Goal: Information Seeking & Learning: Understand process/instructions

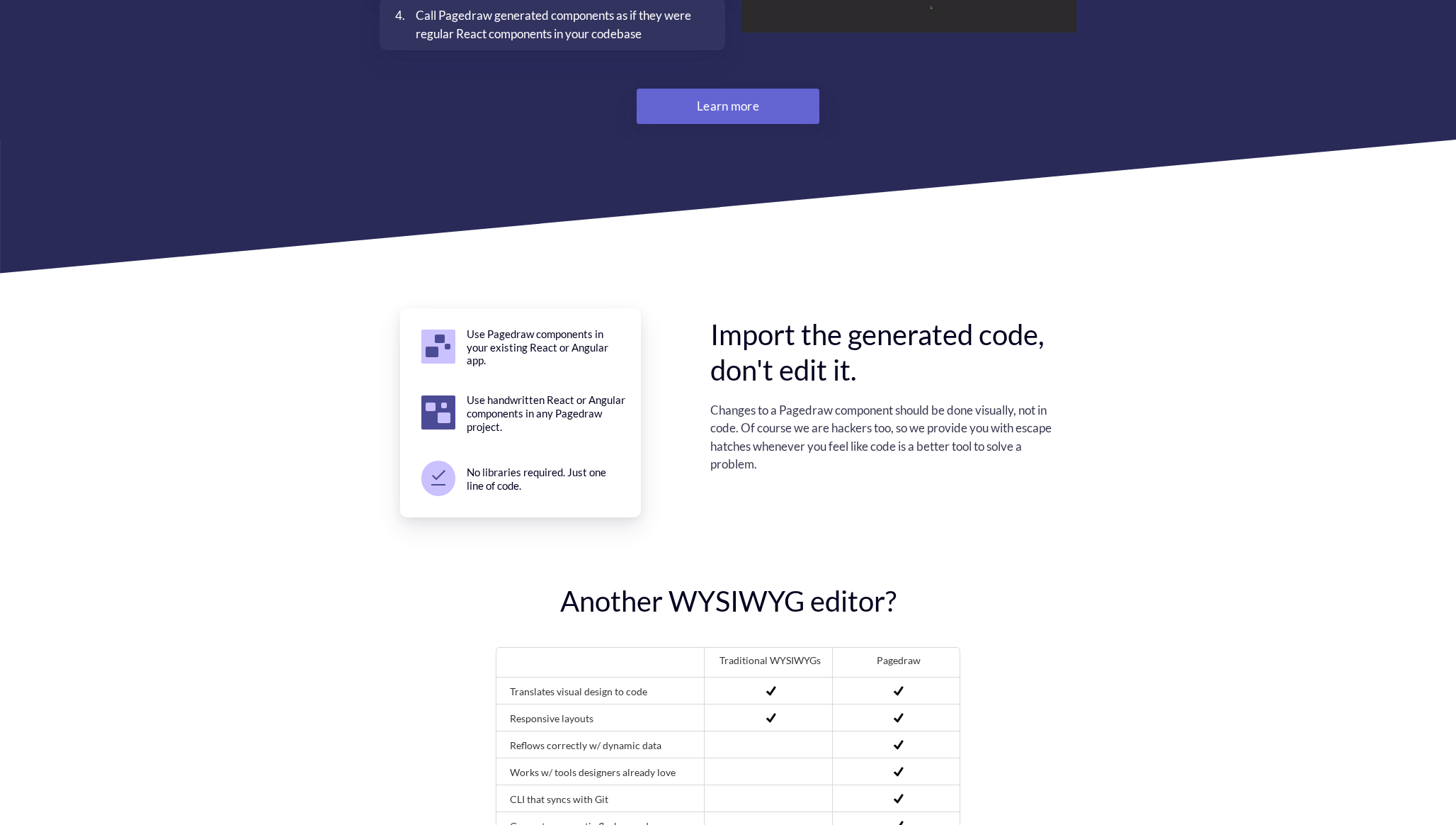
scroll to position [3891, 0]
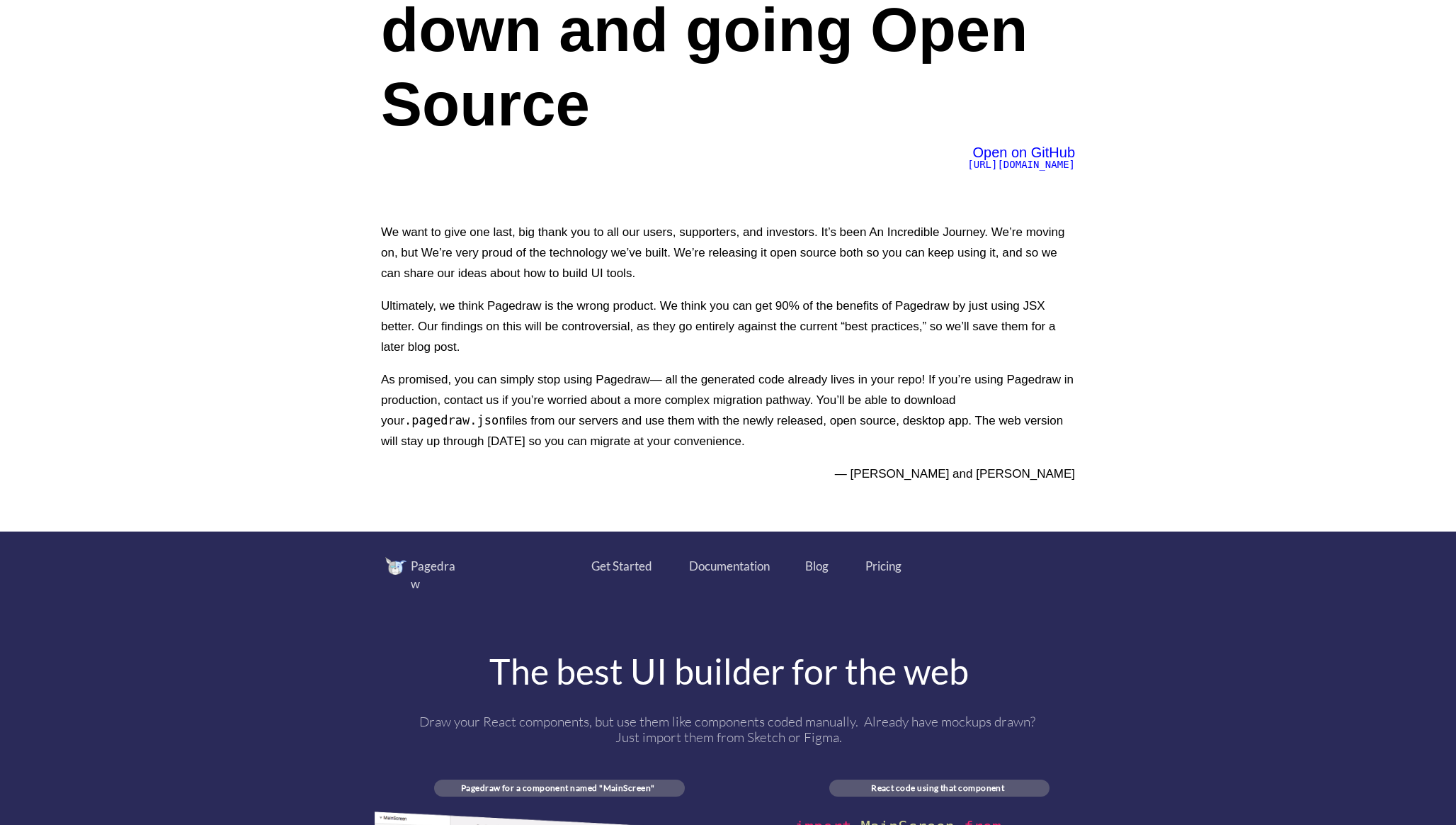
scroll to position [0, 0]
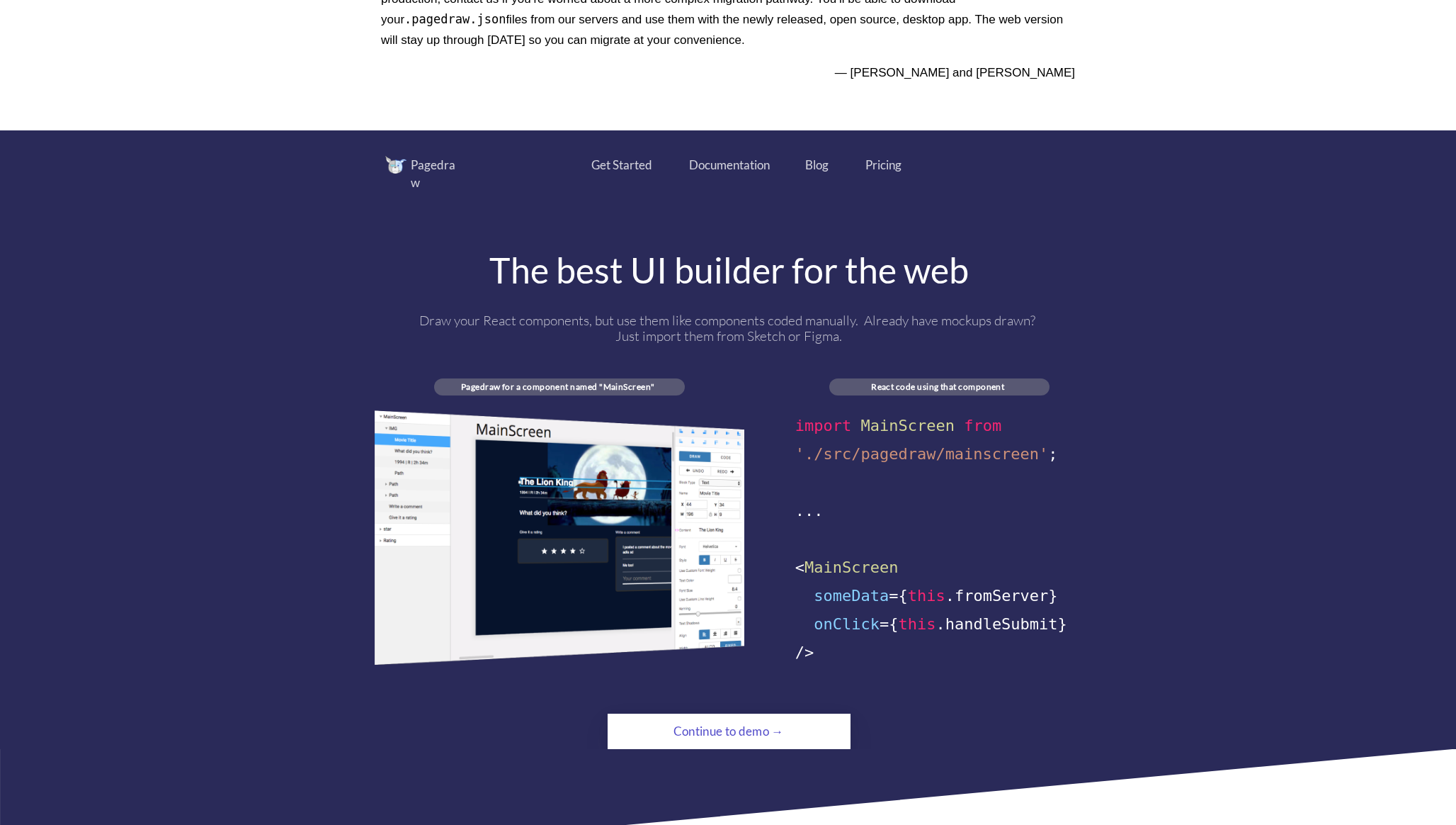
scroll to position [574, 0]
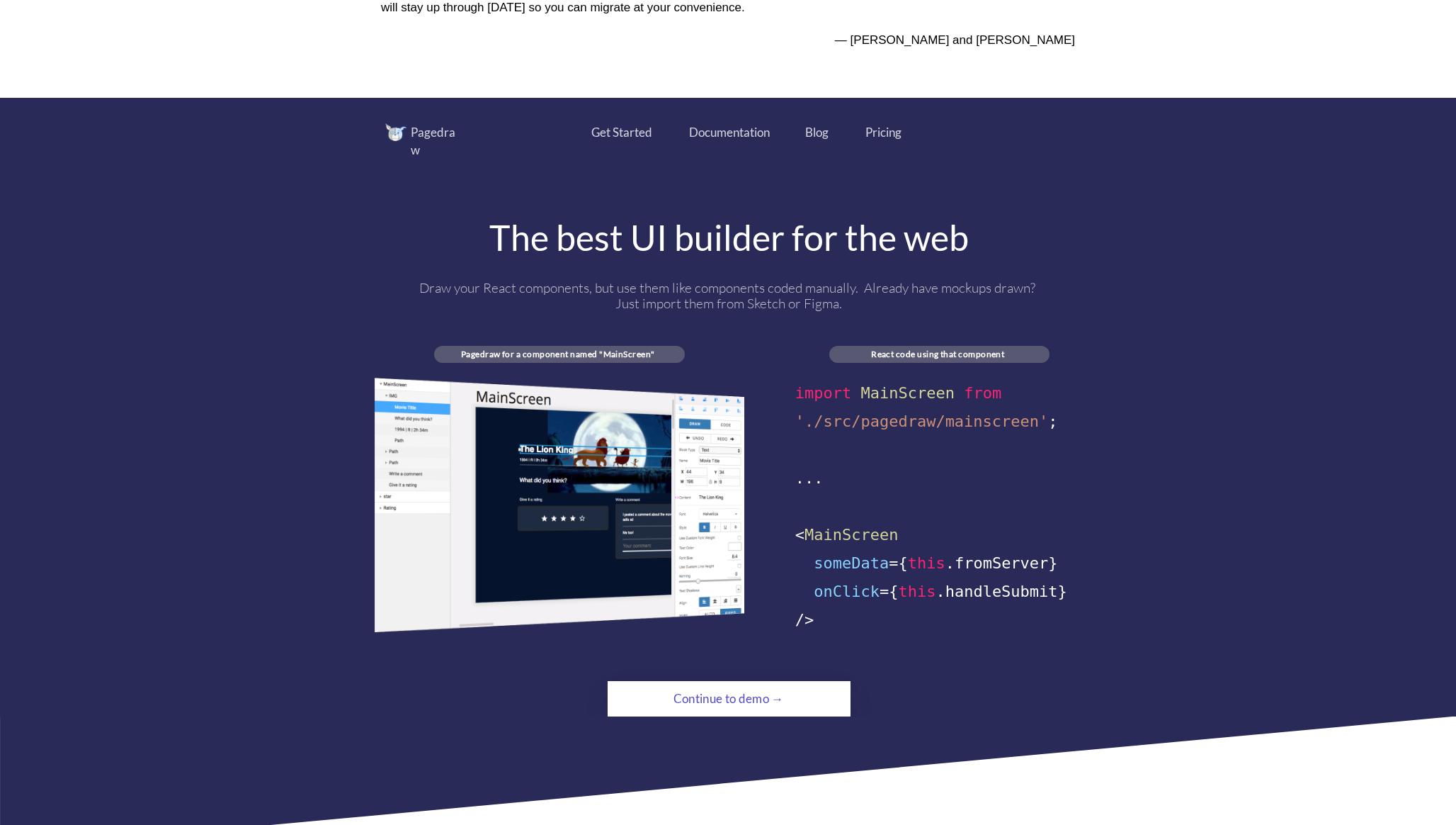
click at [727, 687] on div "Continue to demo →" at bounding box center [728, 699] width 166 height 29
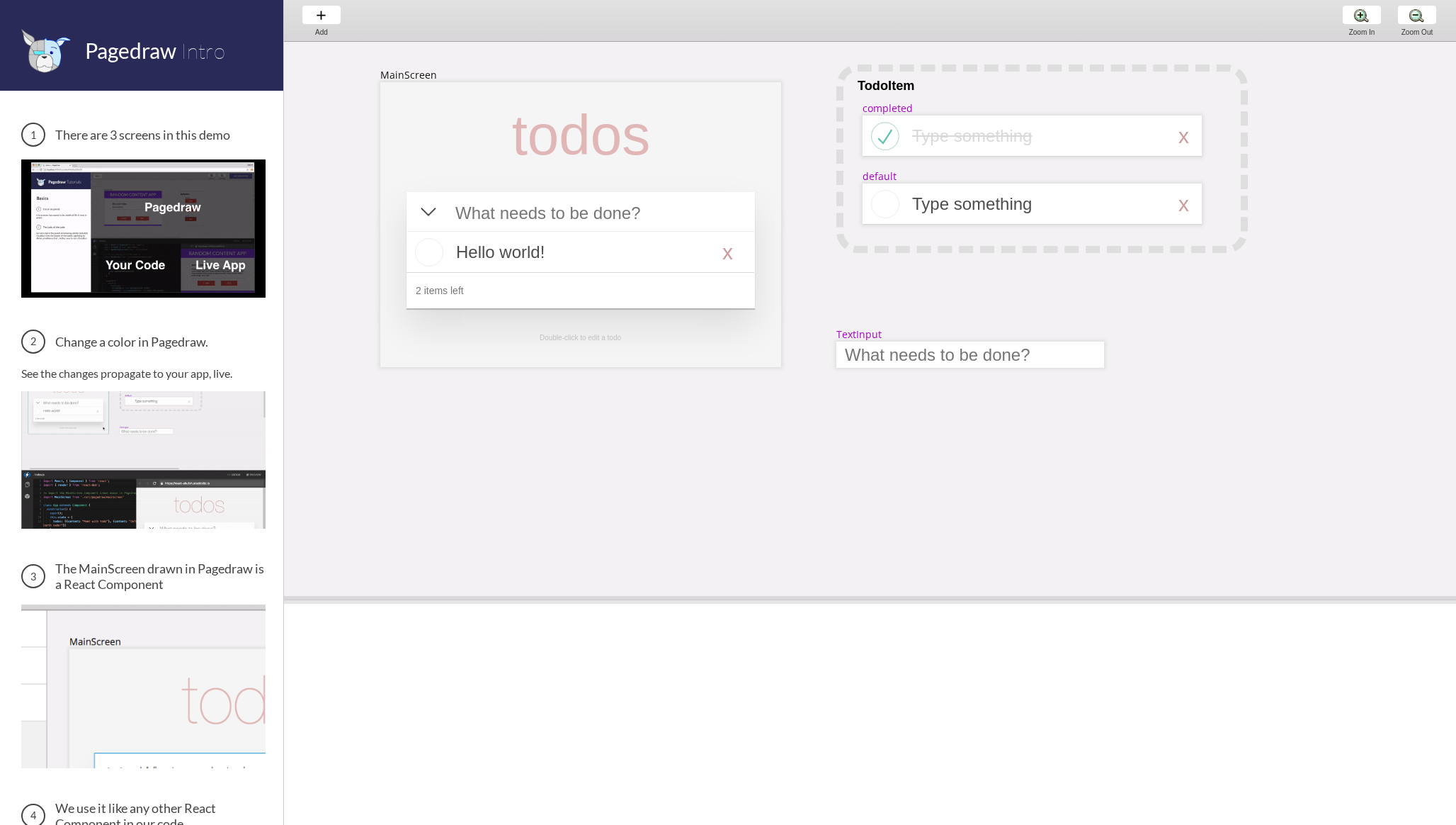
drag, startPoint x: 518, startPoint y: 450, endPoint x: 516, endPoint y: 606, distance: 156.0
click at [517, 604] on span at bounding box center [870, 600] width 1172 height 8
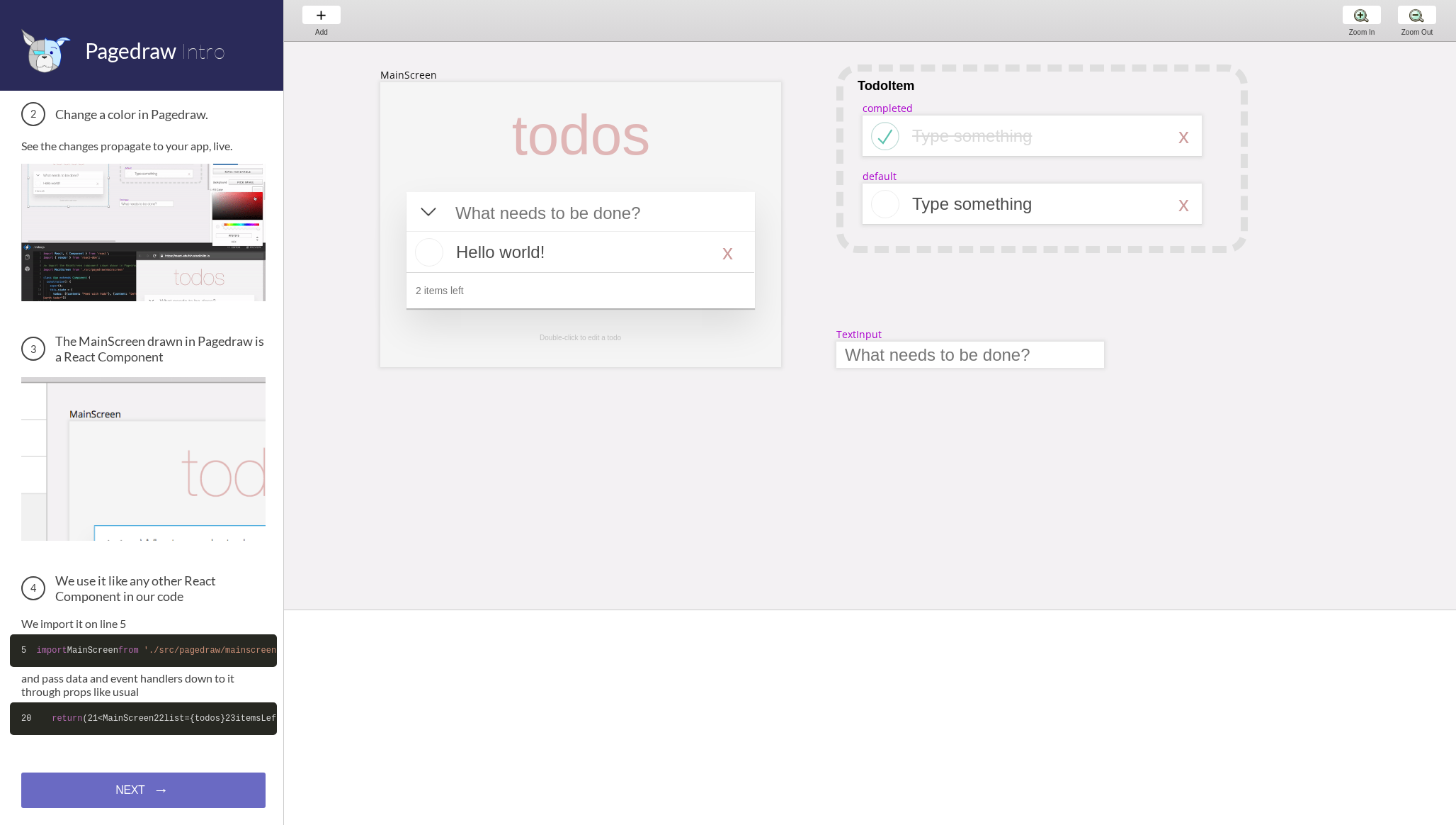
scroll to position [288, 0]
click at [102, 783] on div "NEXT → NEXT → NEXT →" at bounding box center [143, 790] width 244 height 35
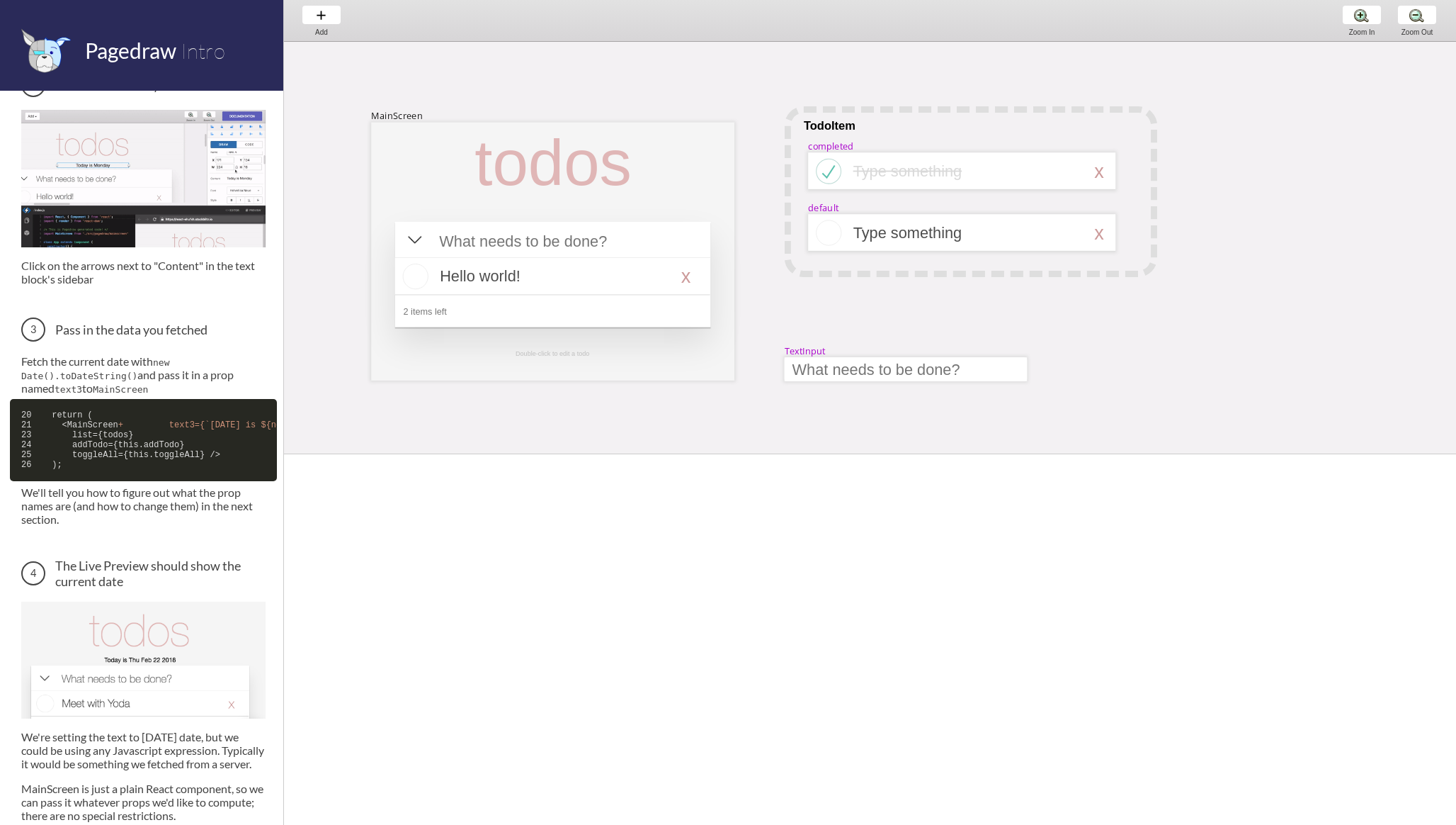
scroll to position [557, 0]
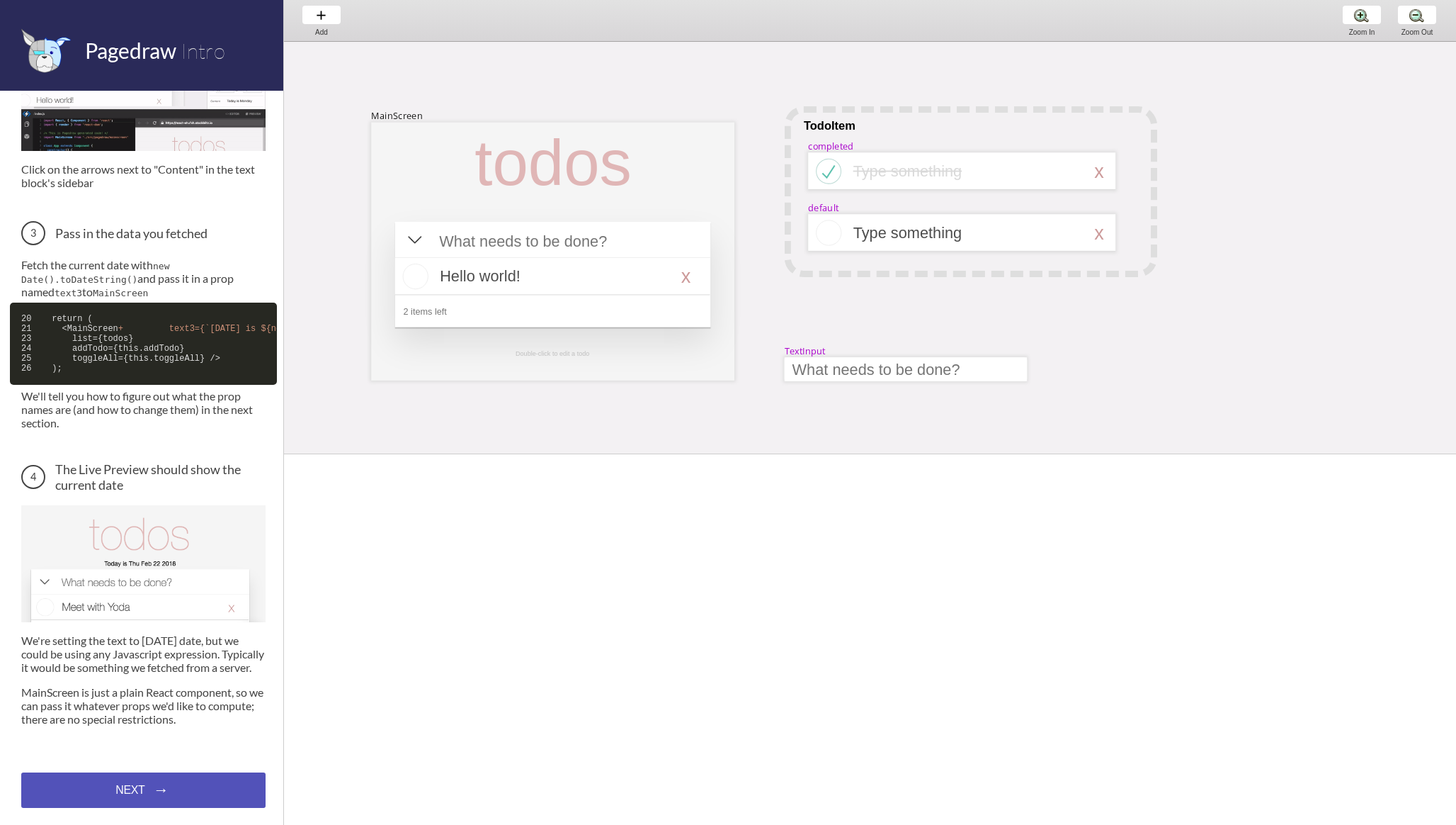
click at [140, 780] on div "NEXT → NEXT → NEXT →" at bounding box center [143, 790] width 244 height 35
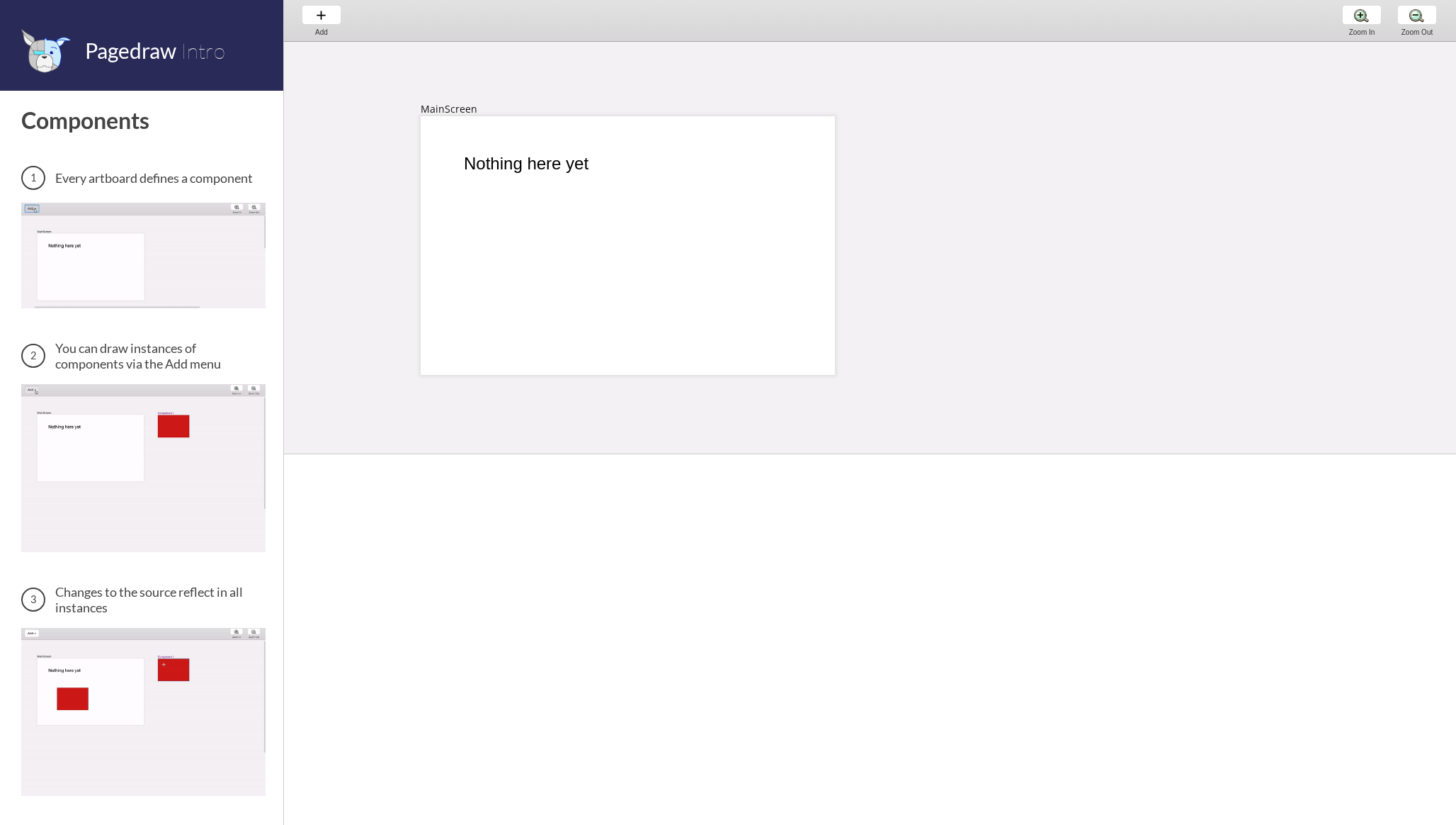
scroll to position [2, 0]
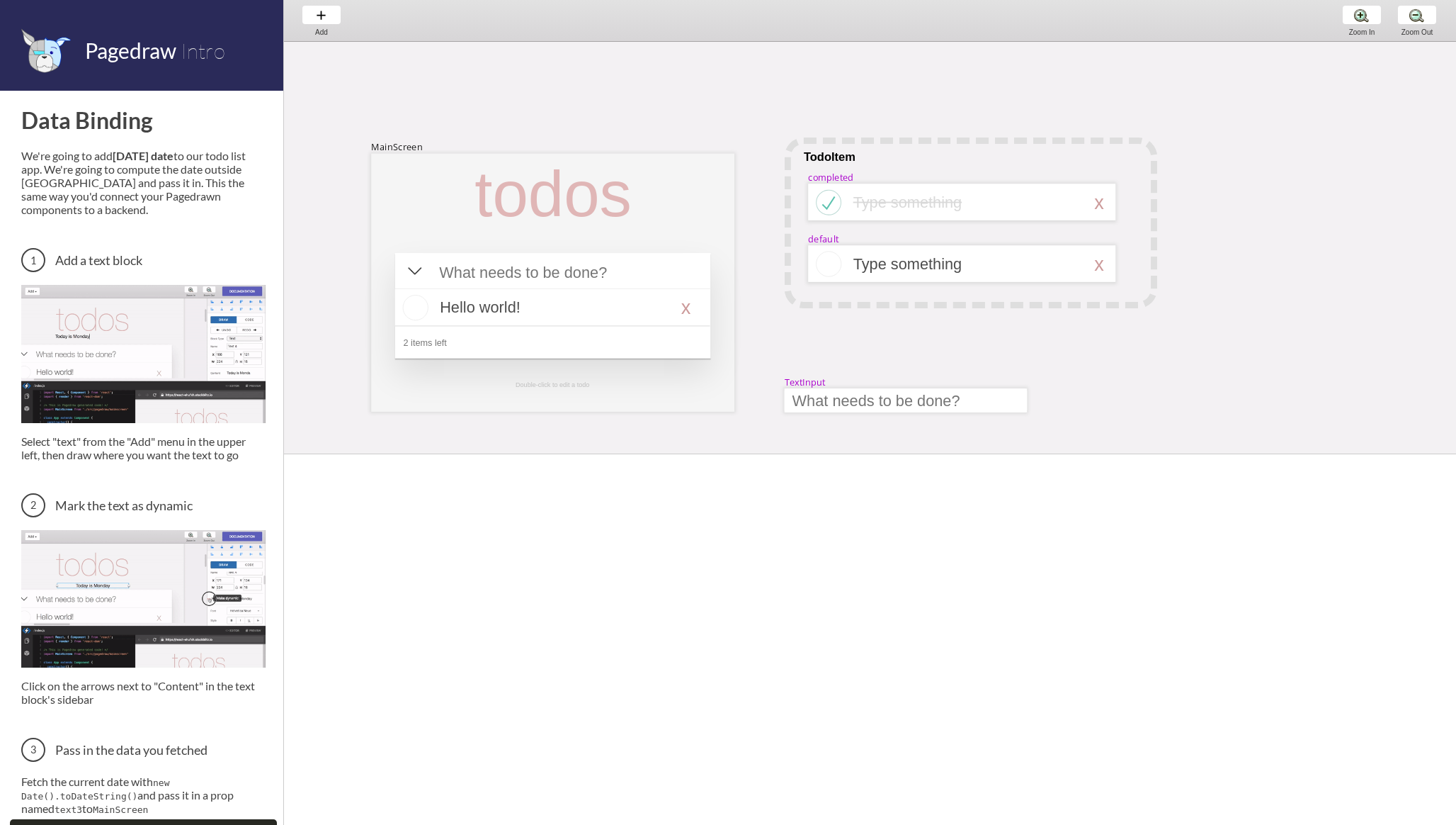
scroll to position [31, 0]
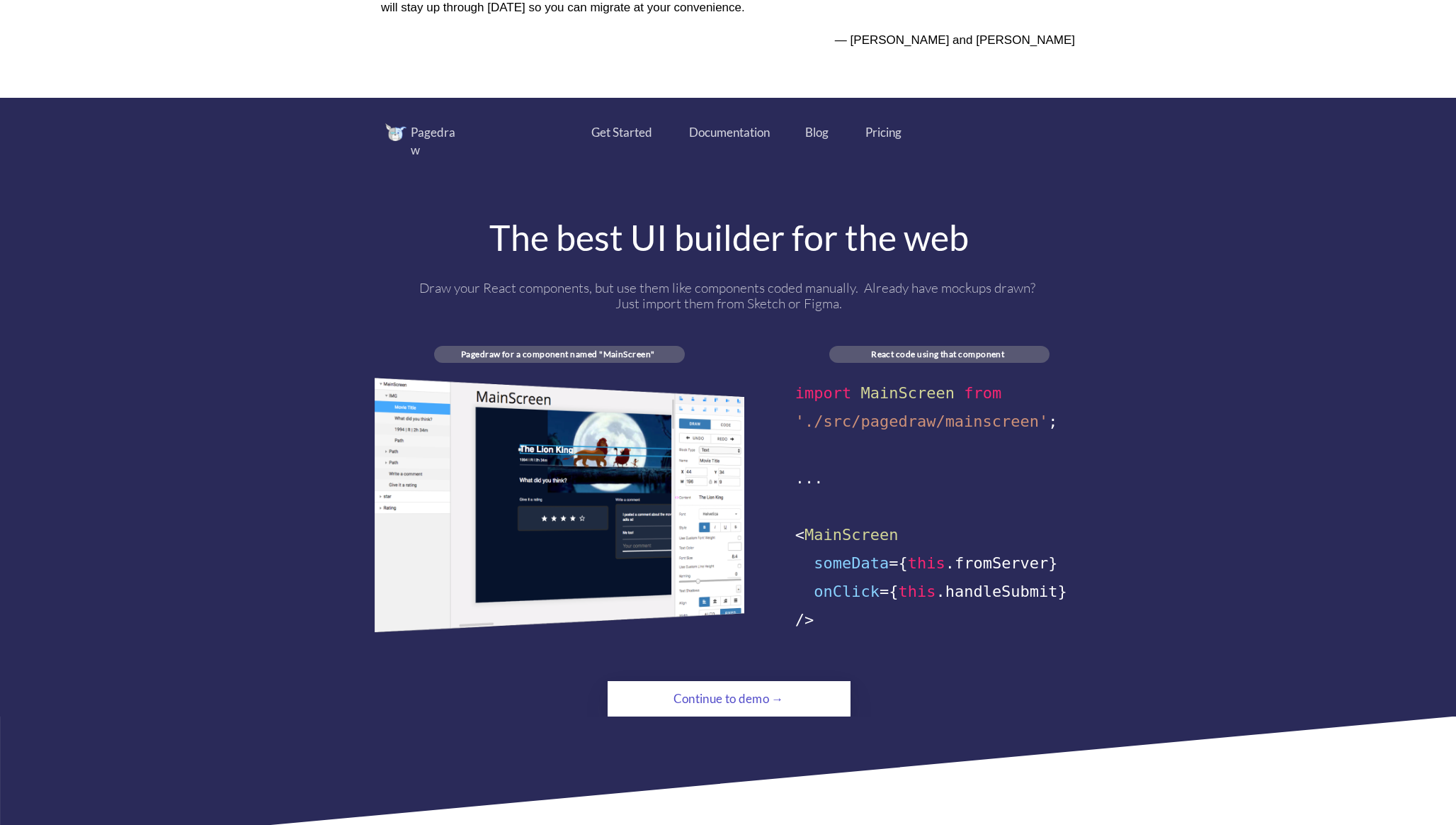
click at [267, 354] on div "Pagedraw Get Started Documentation Blog Pricing The best UI builder for the web…" at bounding box center [728, 419] width 1456 height 593
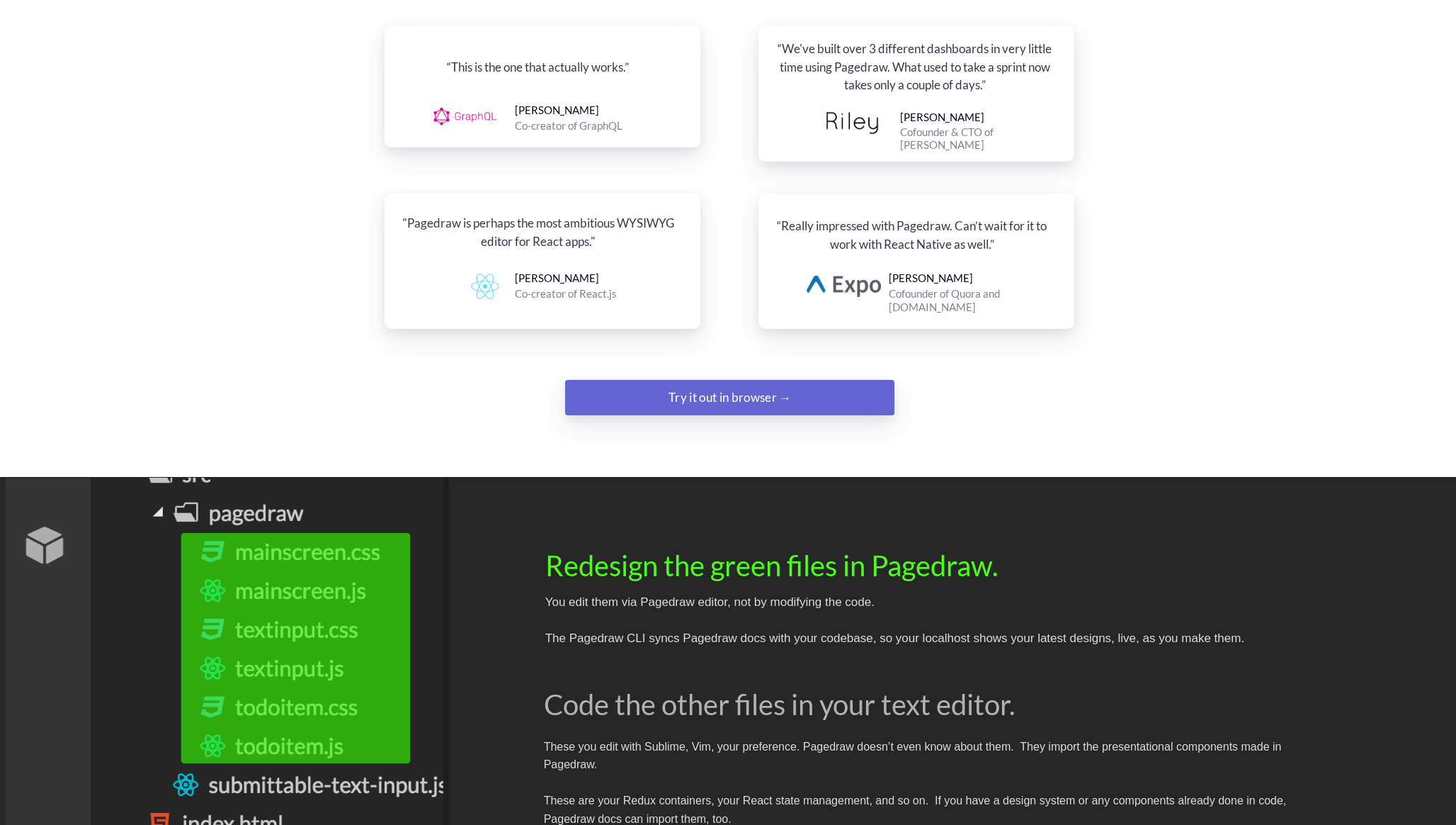
scroll to position [1711, 0]
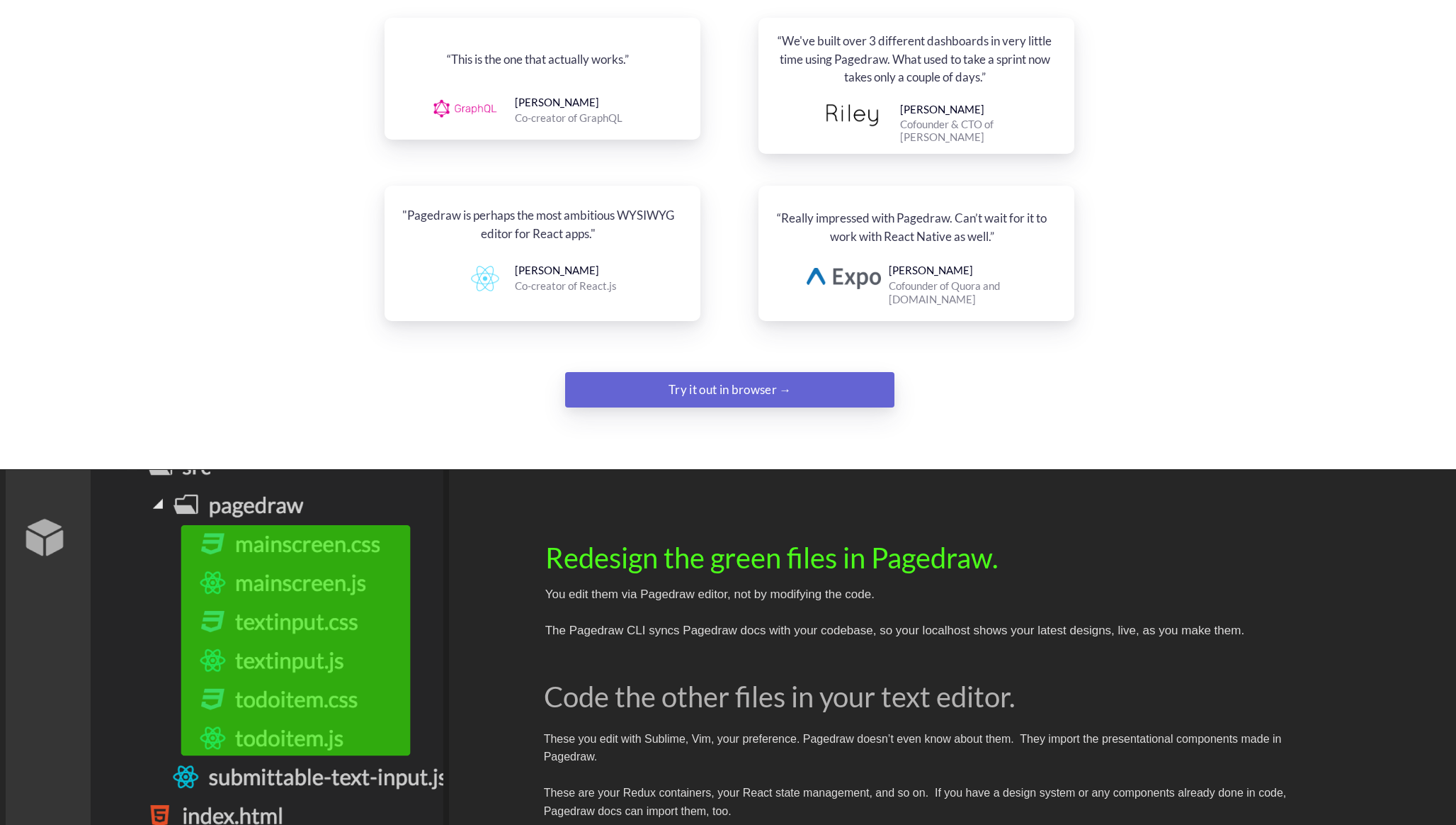
click at [789, 375] on div "Try it out in browser →" at bounding box center [729, 389] width 224 height 29
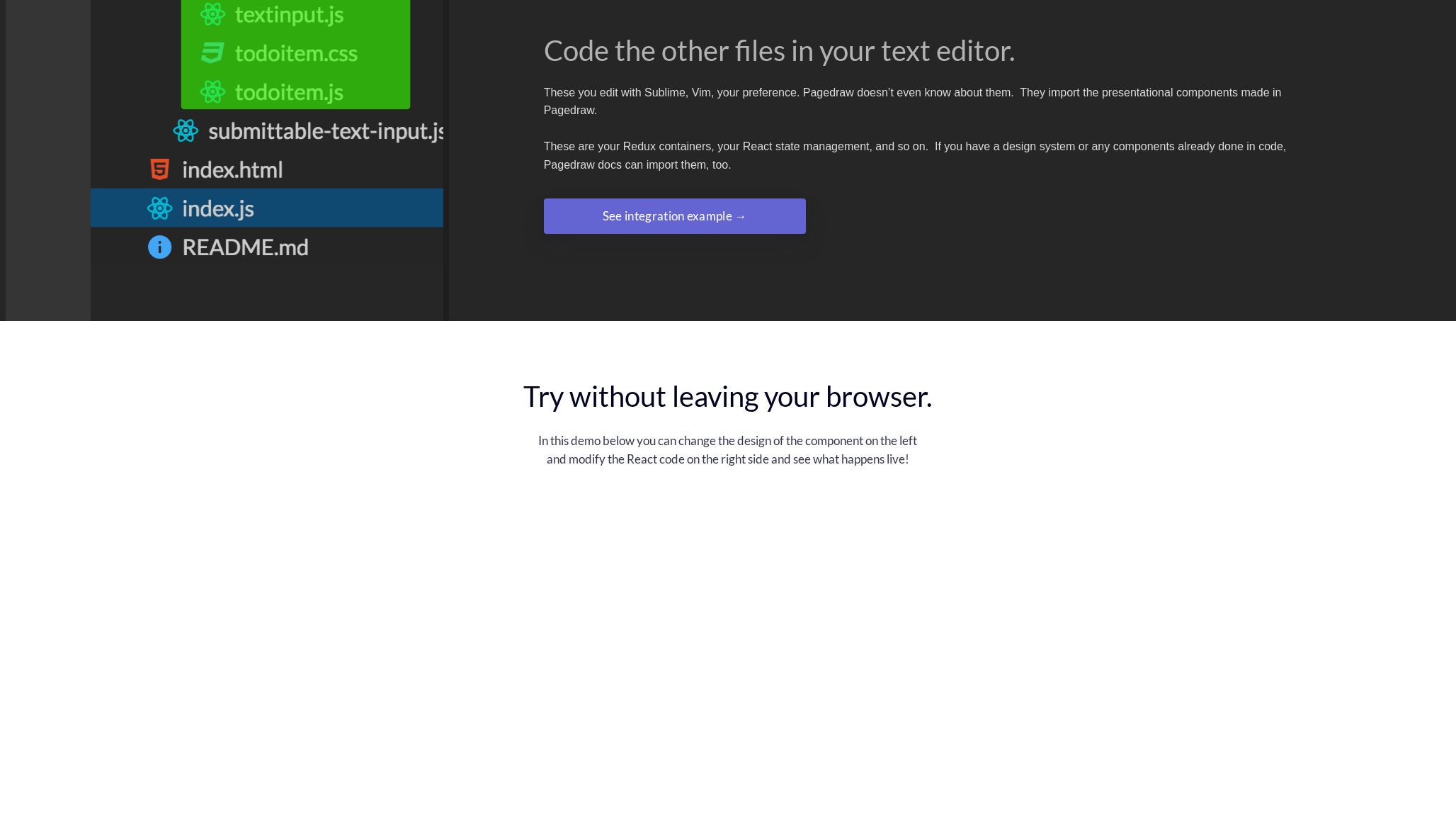
scroll to position [2501, 0]
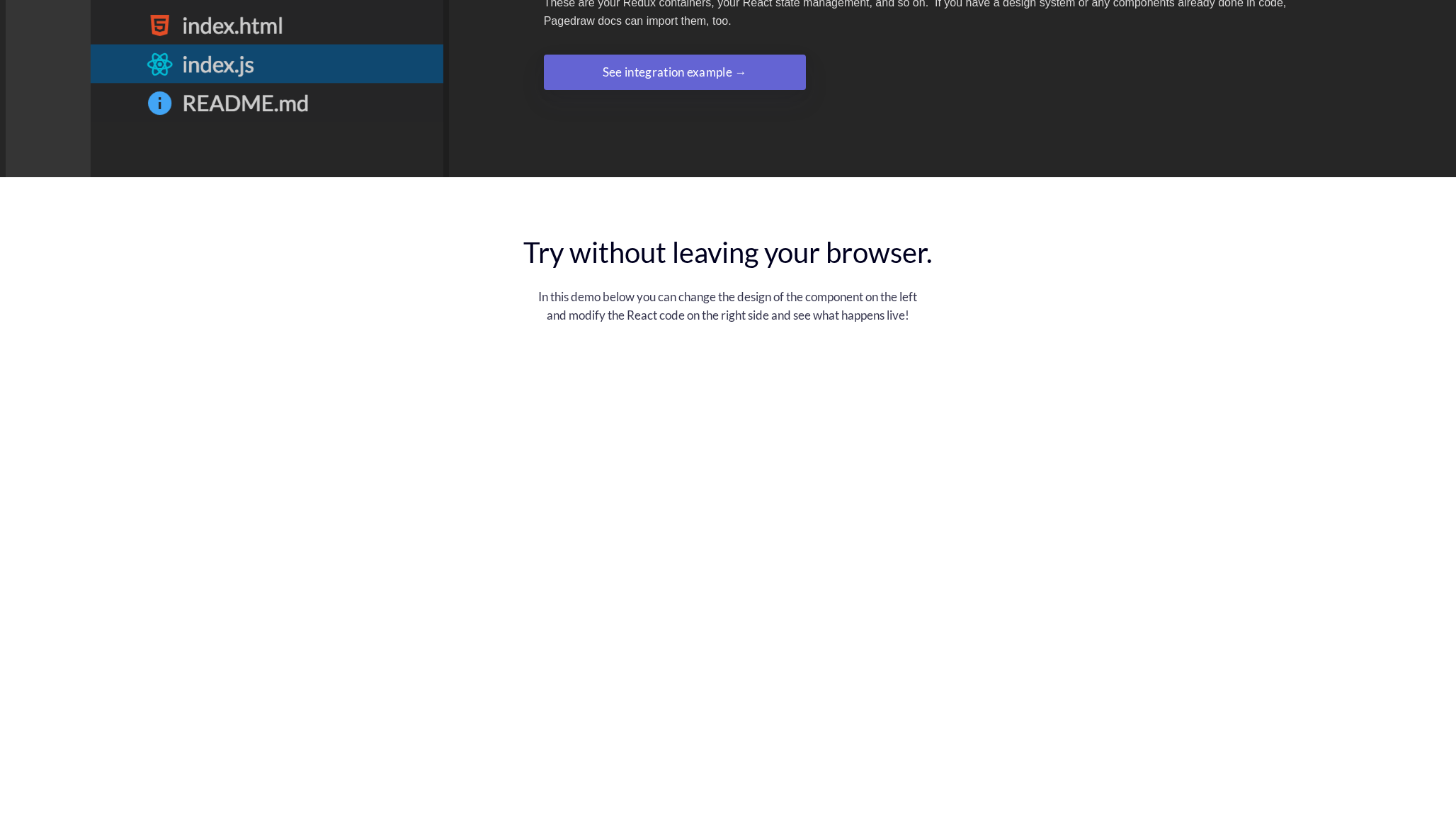
click at [310, 324] on div "Try without leaving your browser. In this demo below you can change the design …" at bounding box center [728, 654] width 1456 height 839
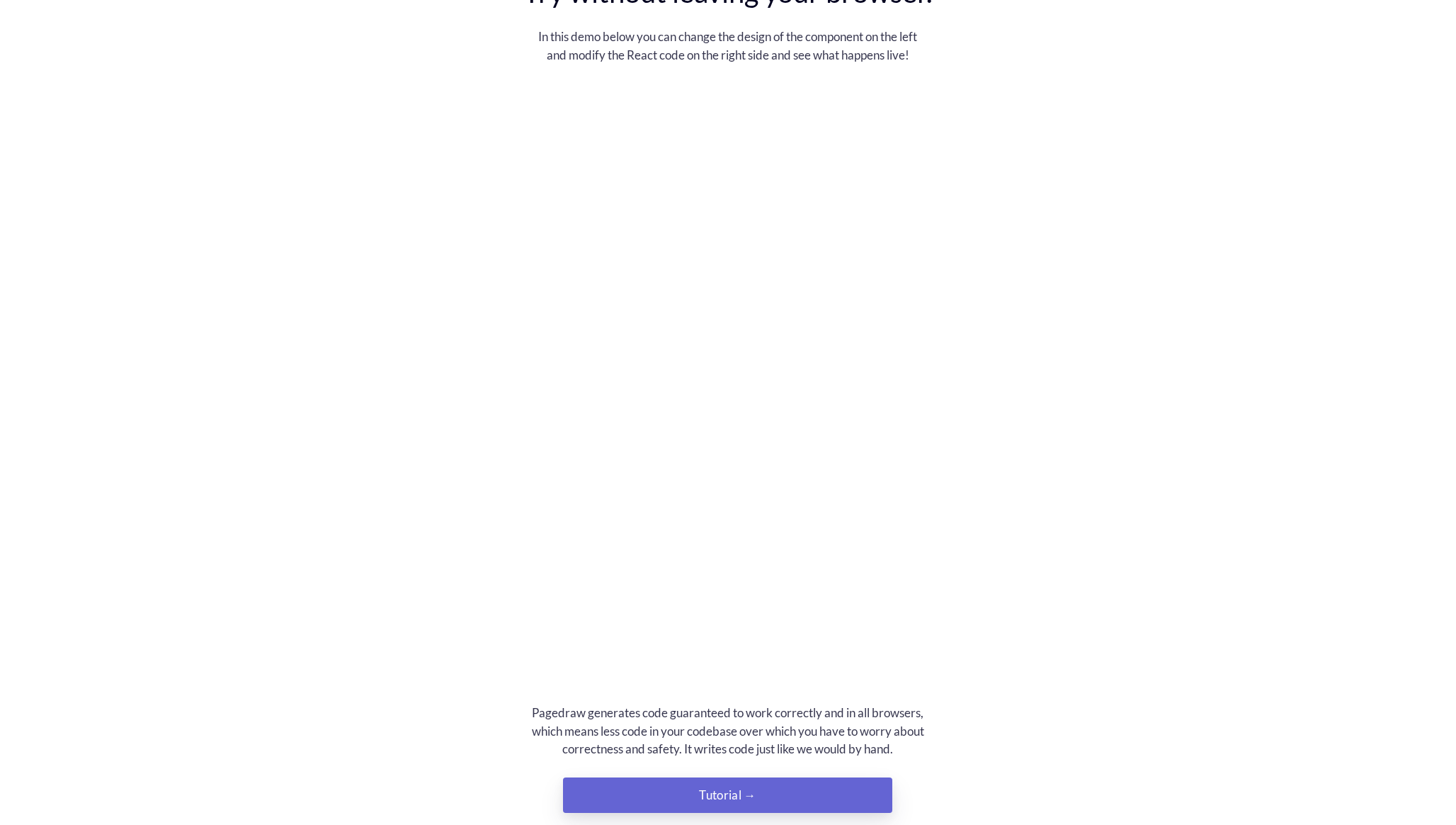
scroll to position [2388, 0]
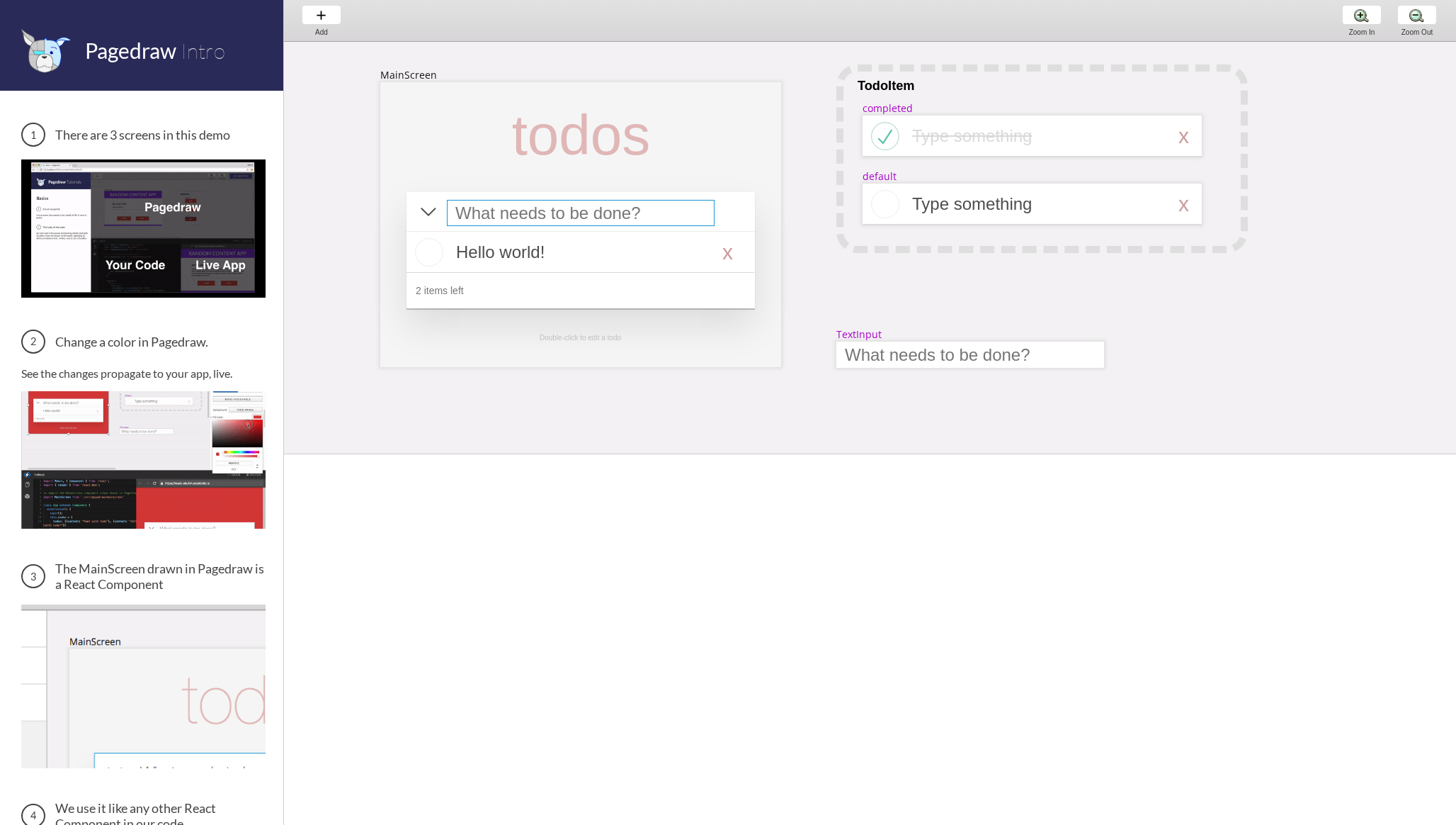
click at [590, 219] on div at bounding box center [580, 213] width 267 height 26
select select "15"
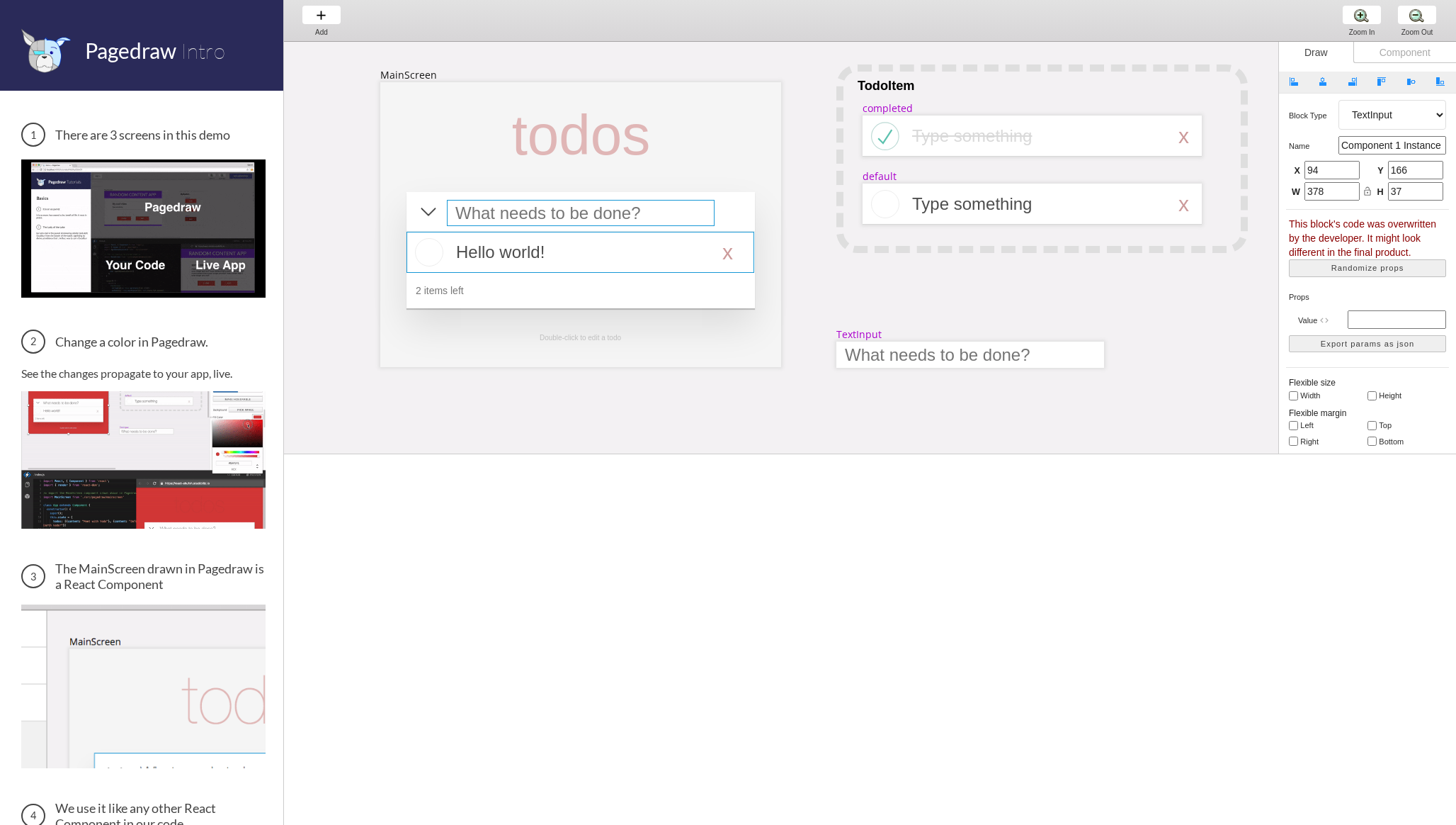
click at [580, 251] on div at bounding box center [580, 252] width 348 height 41
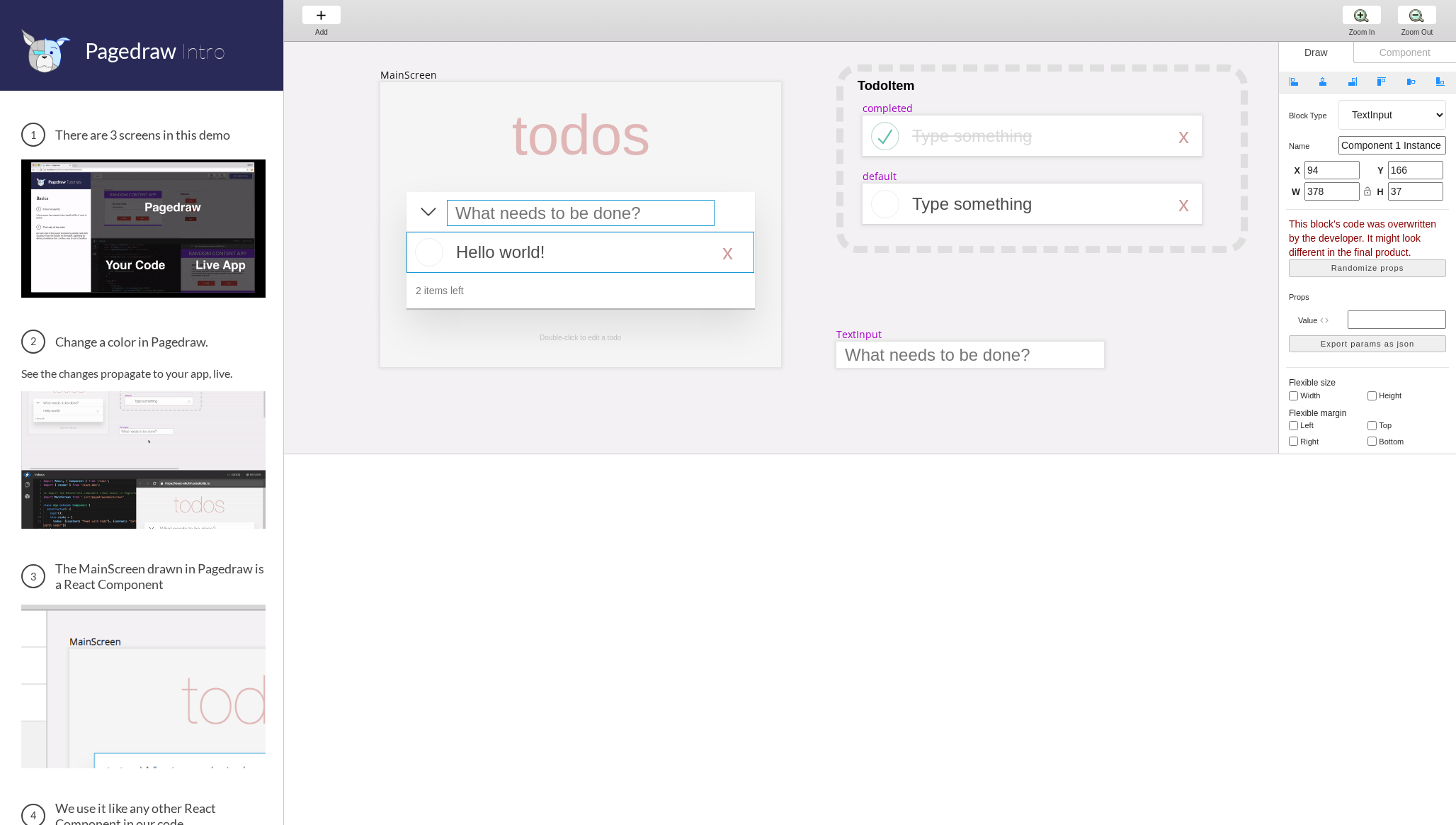
select select "16"
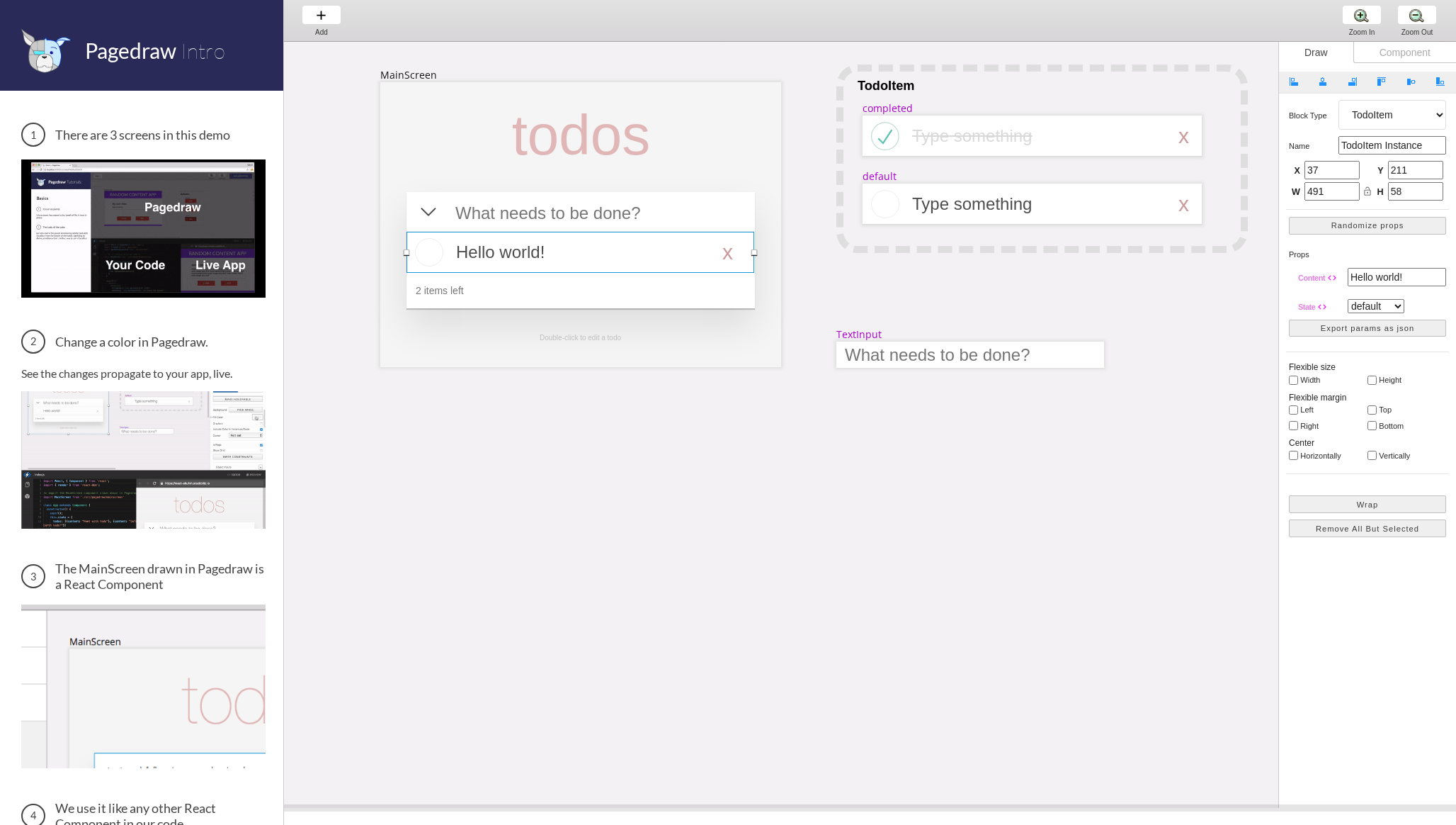
drag, startPoint x: 850, startPoint y: 454, endPoint x: 865, endPoint y: 809, distance: 355.3
click at [865, 809] on span at bounding box center [870, 807] width 1172 height 7
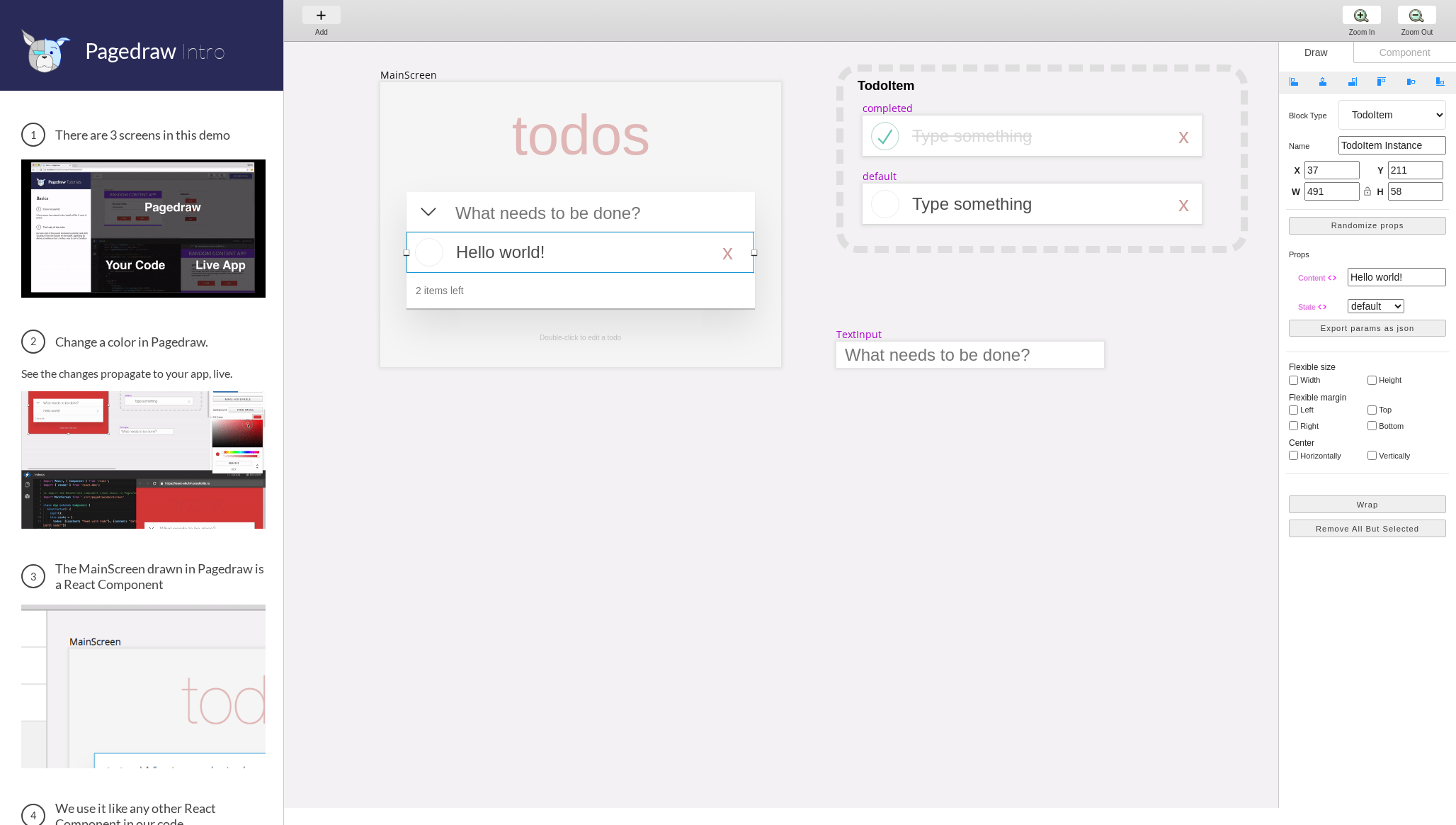
click at [335, 22] on div "Add Add Add" at bounding box center [321, 20] width 54 height 40
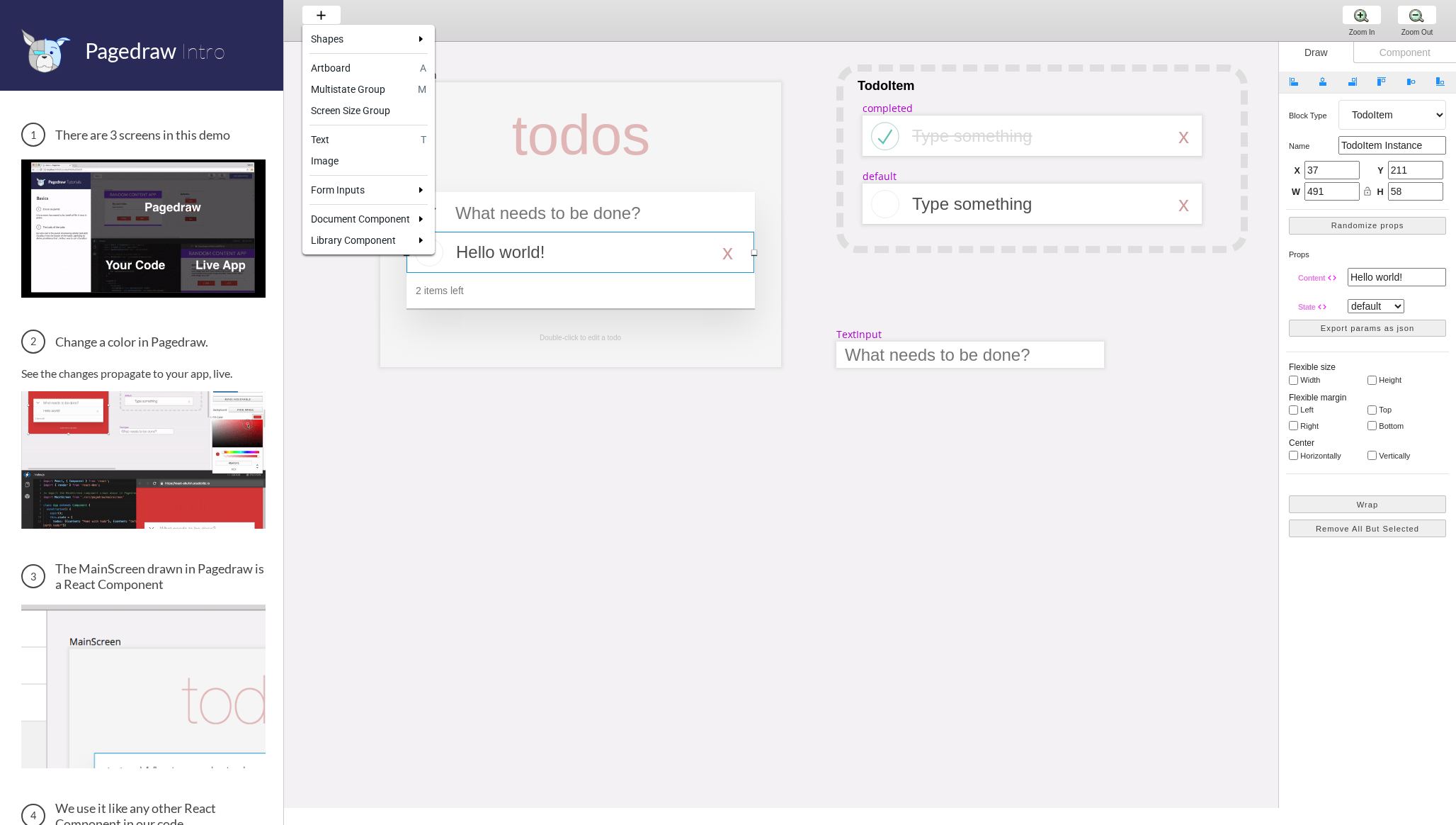
click at [402, 356] on div at bounding box center [728, 412] width 1456 height 825
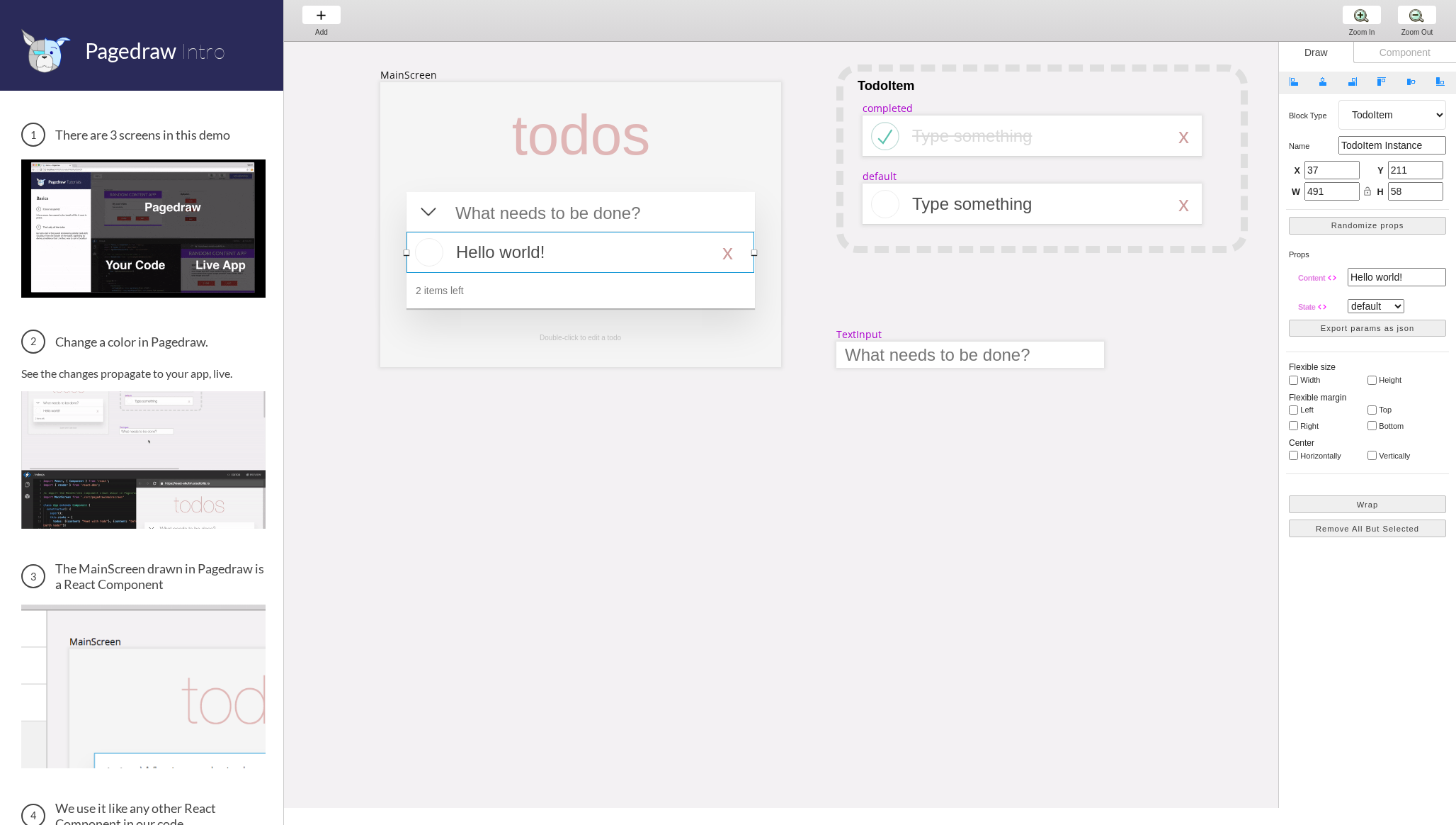
click at [584, 244] on div at bounding box center [580, 252] width 348 height 41
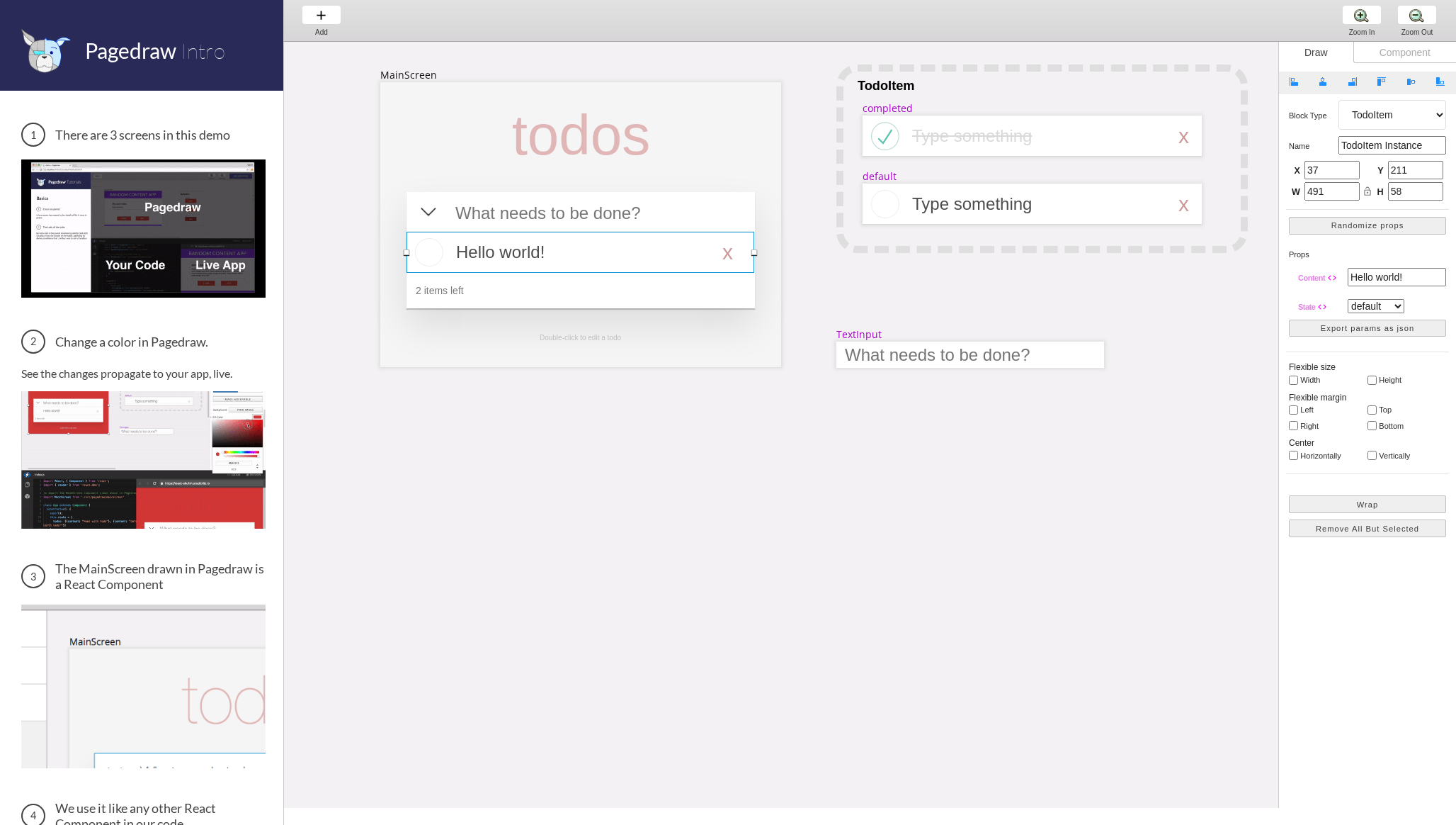
click at [584, 244] on div at bounding box center [580, 252] width 348 height 41
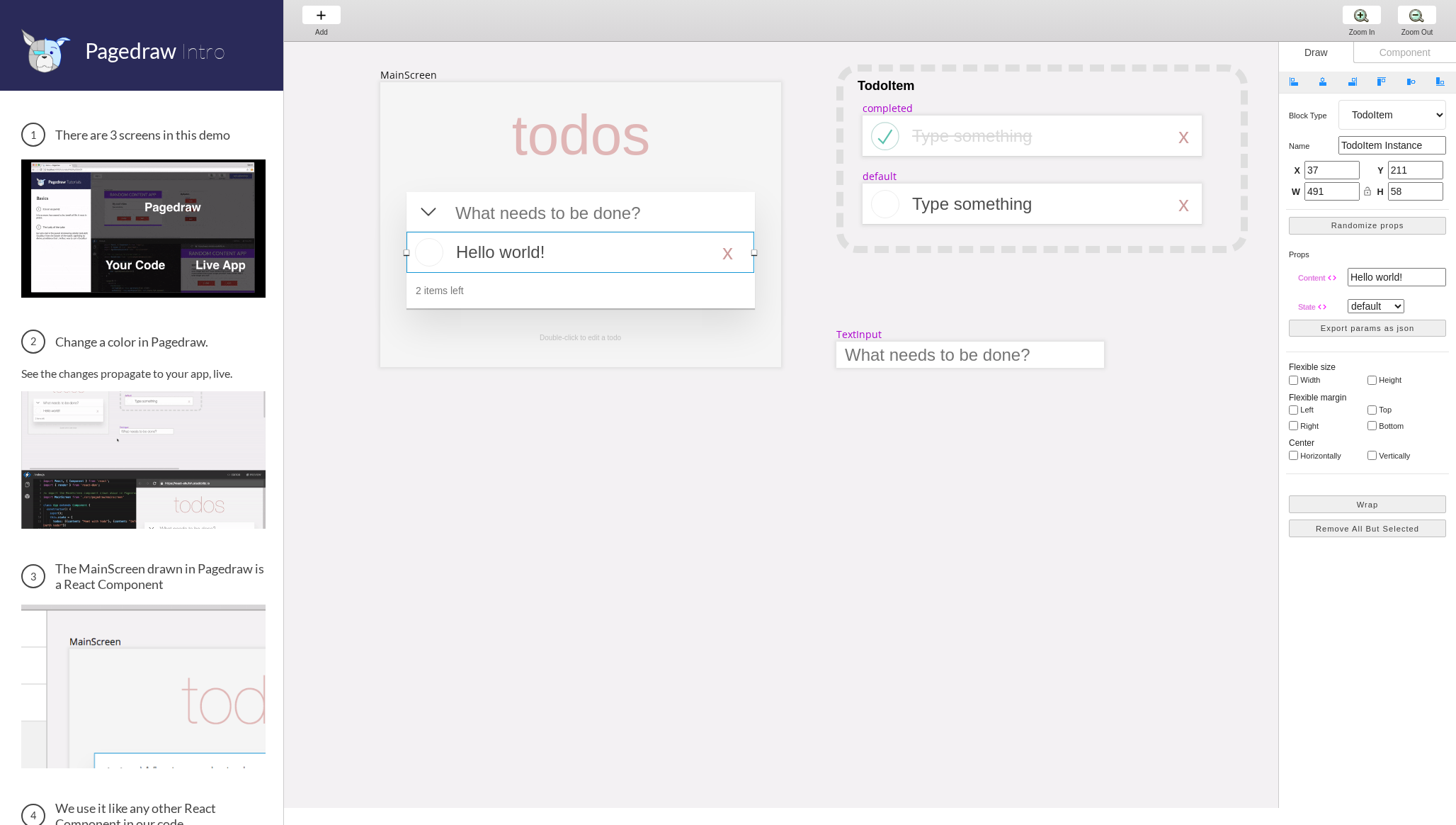
select select "1"
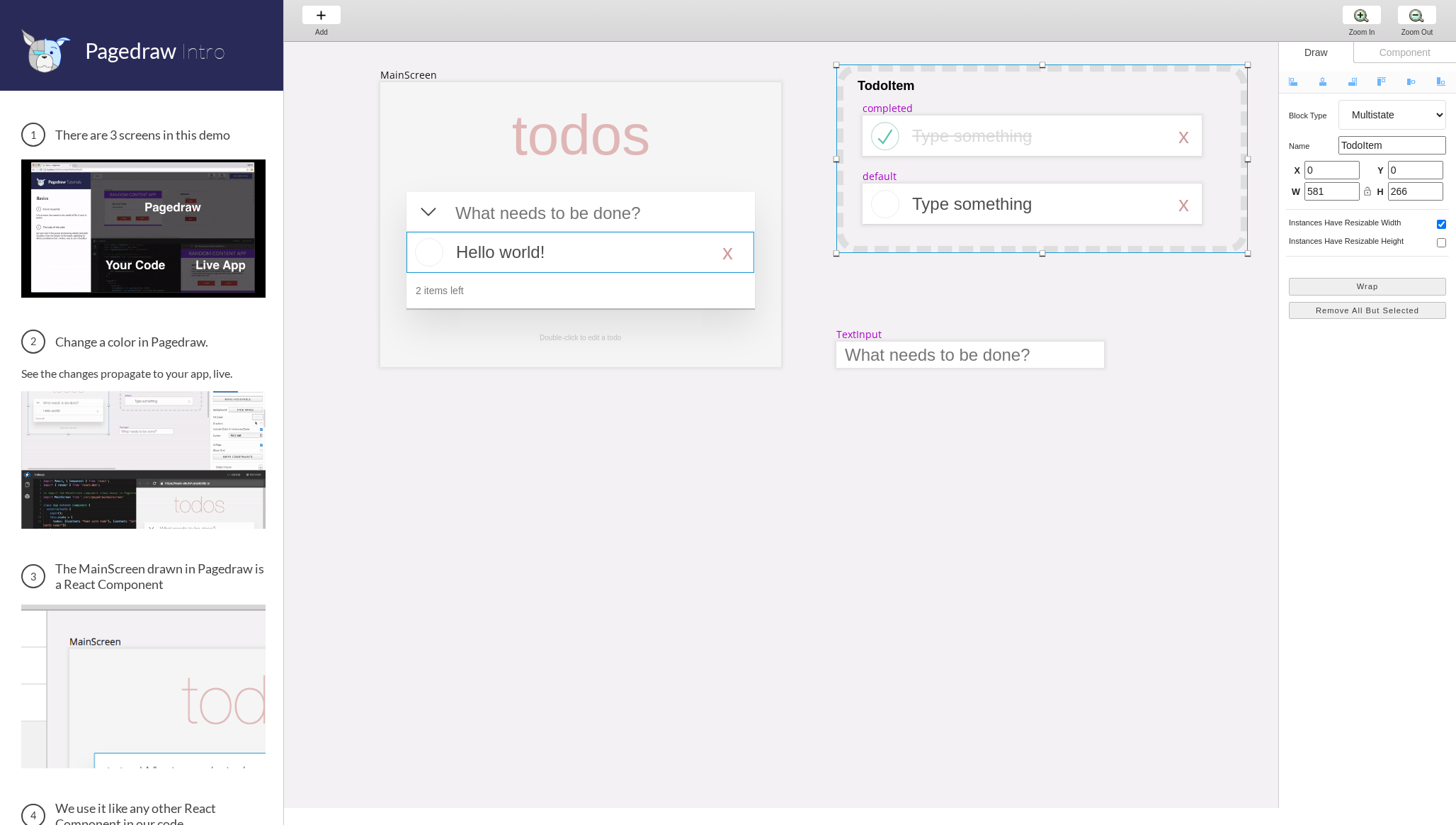
scroll to position [0, 265]
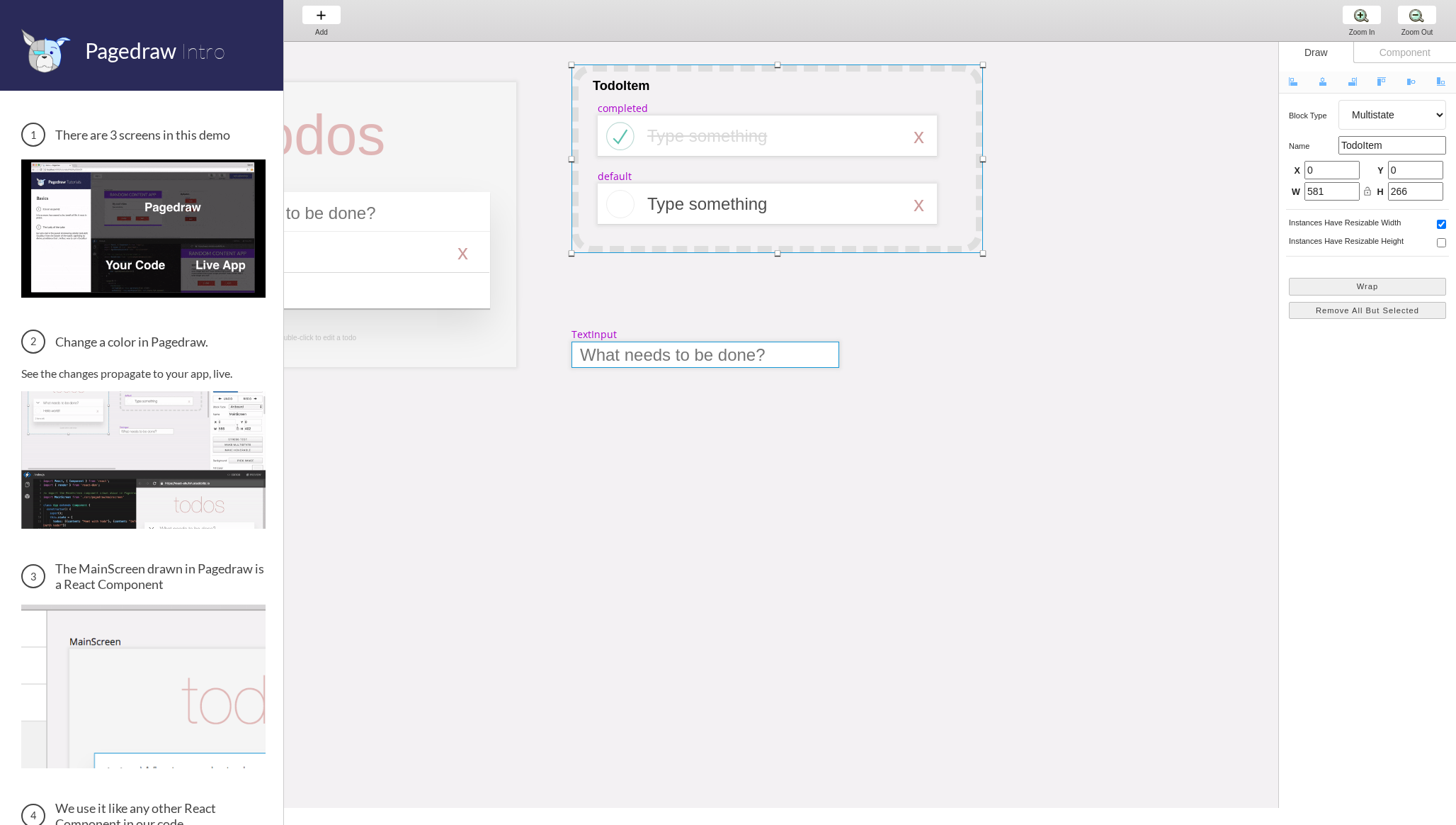
click at [603, 358] on div at bounding box center [705, 355] width 267 height 26
select select "9"
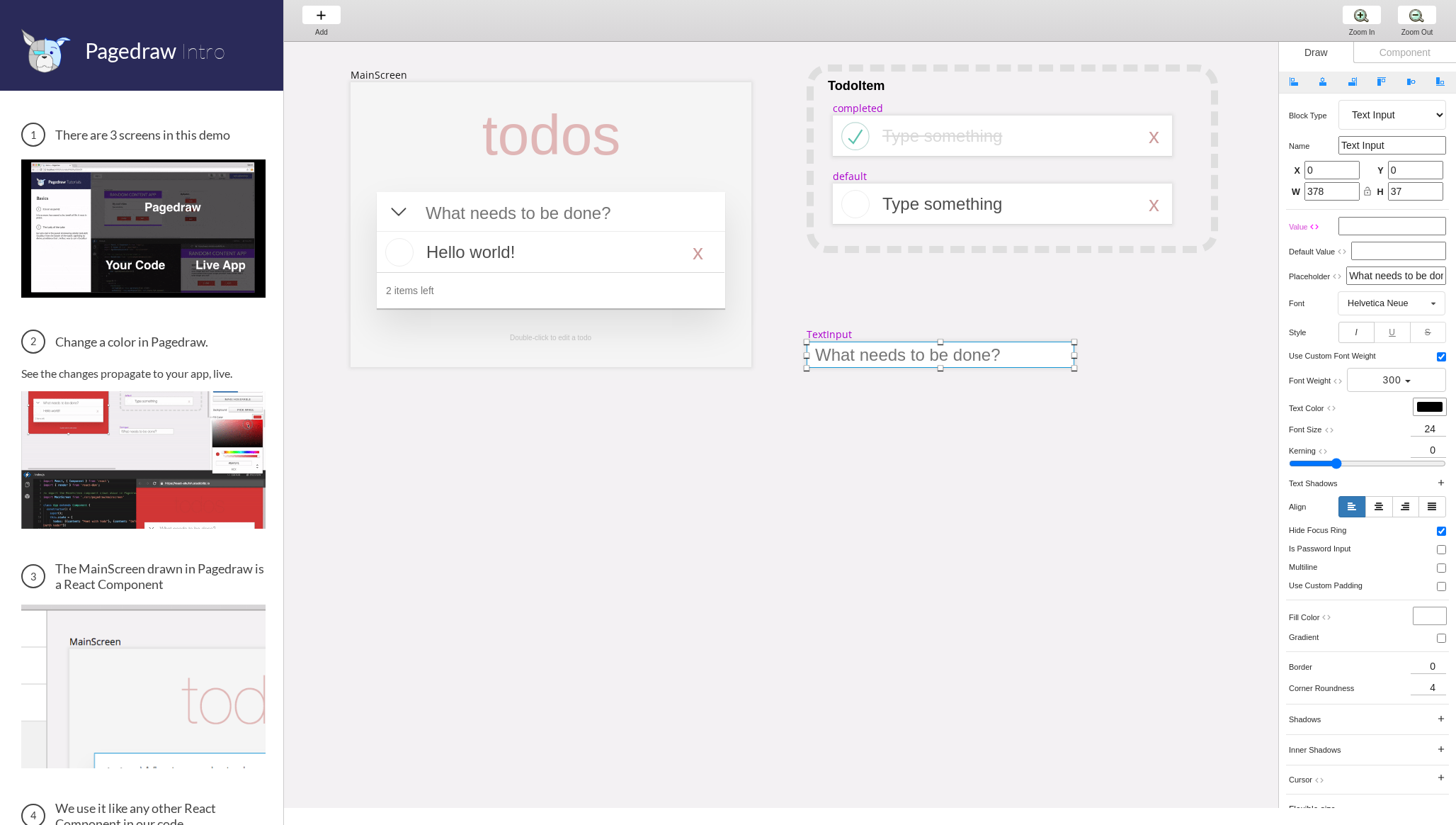
scroll to position [0, 0]
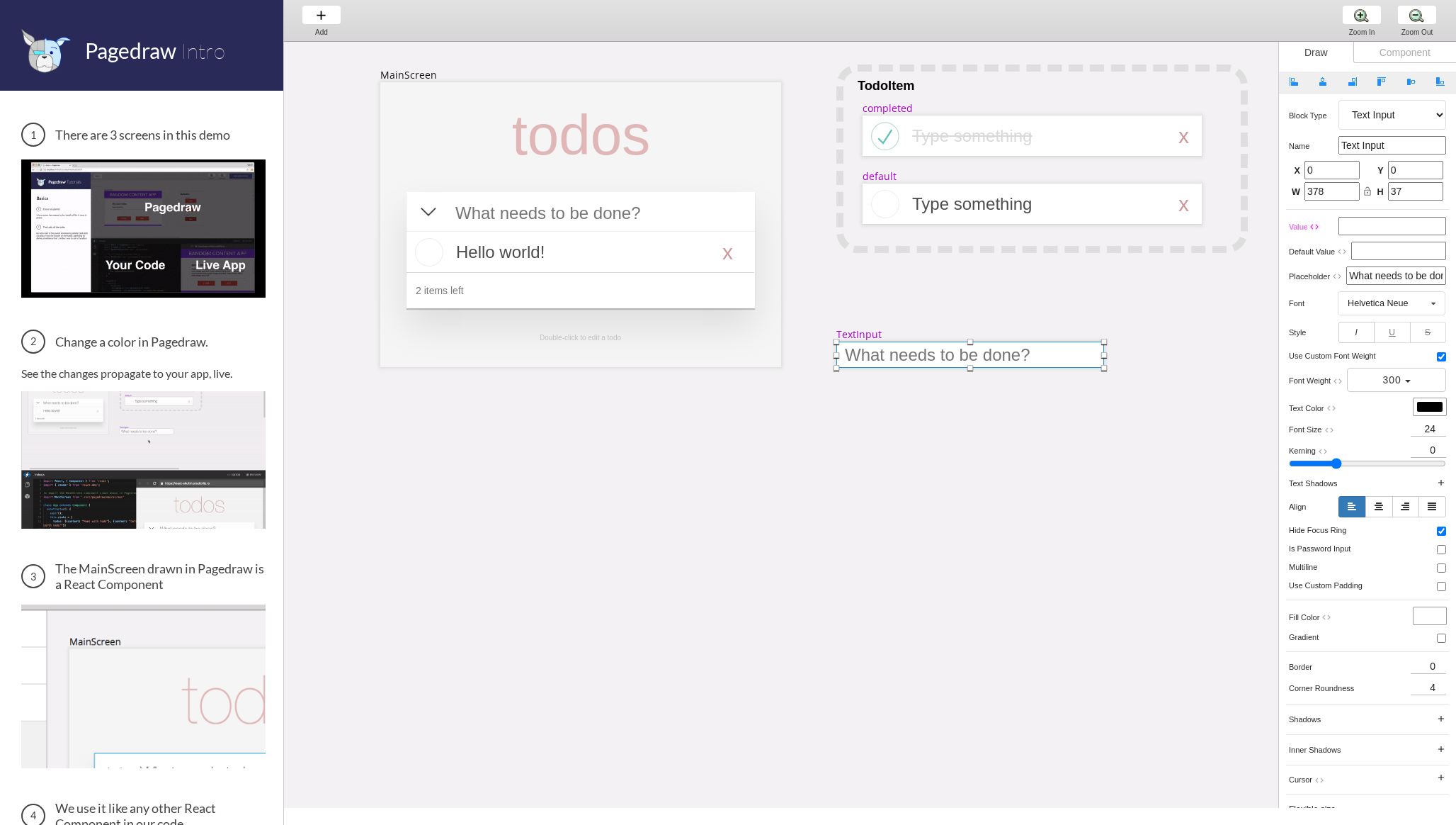
click at [1406, 54] on div "Component" at bounding box center [1404, 52] width 103 height 22
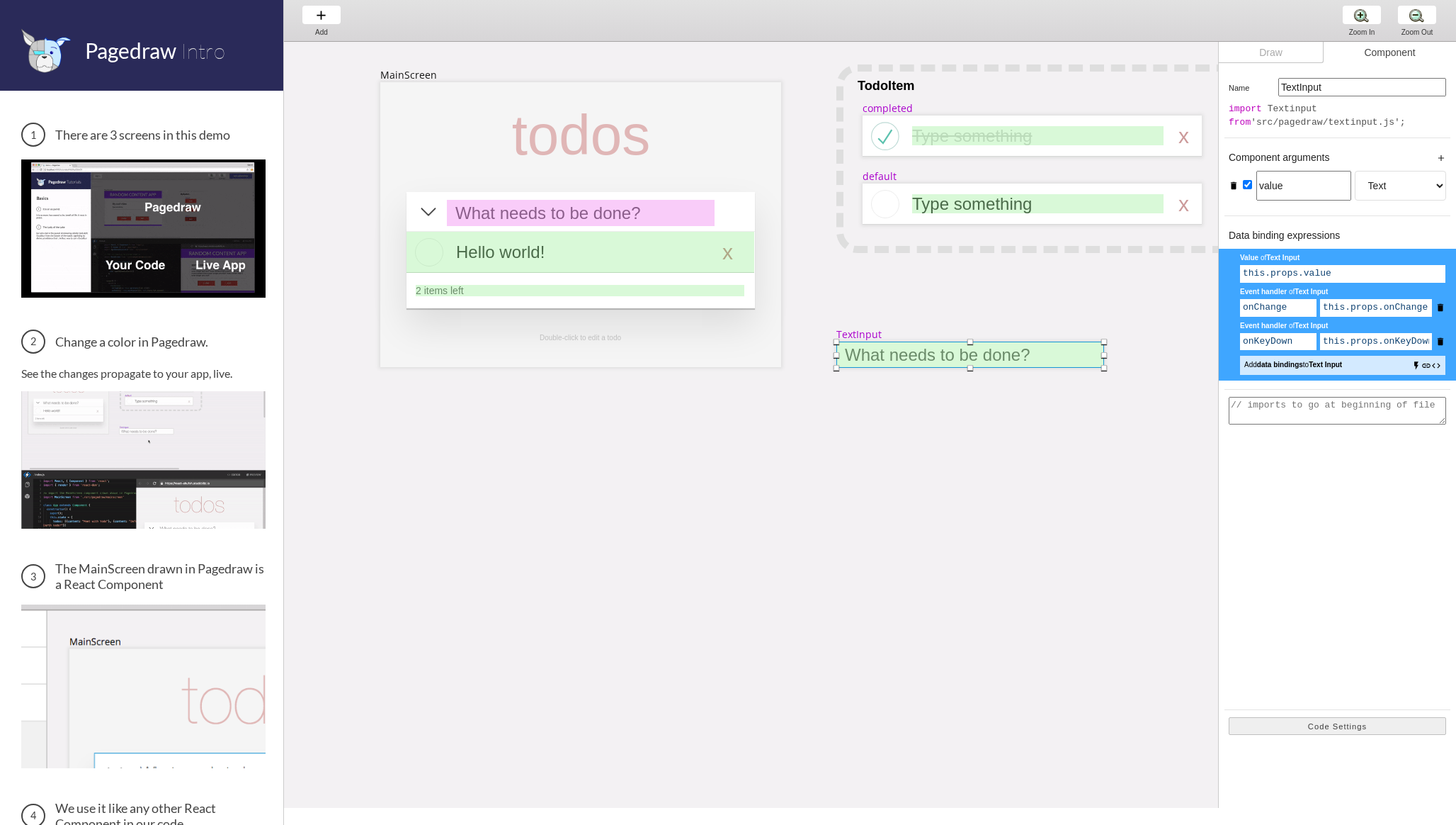
click at [1255, 56] on div "Draw" at bounding box center [1272, 52] width 105 height 22
select select "9"
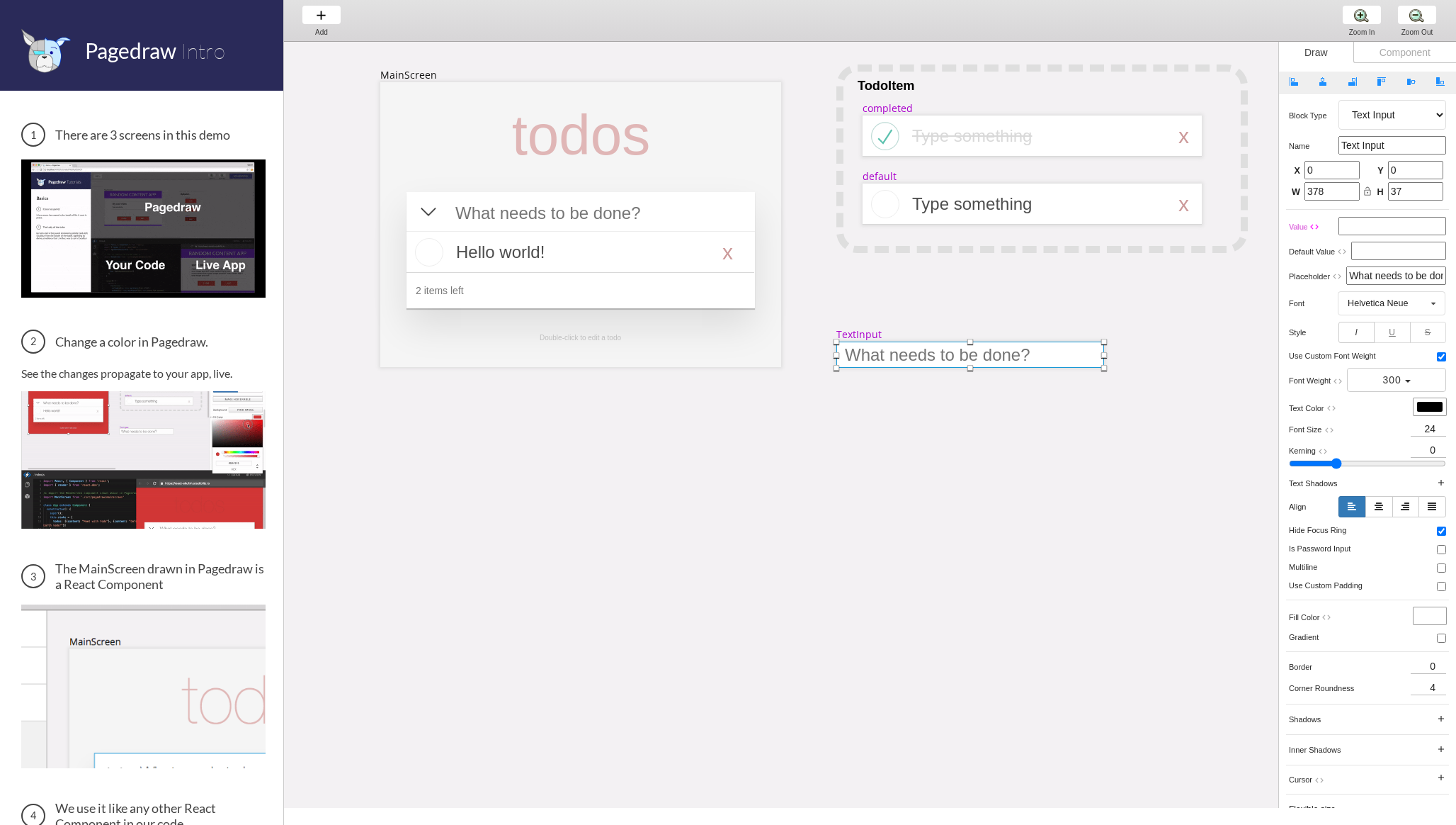
scroll to position [288, 0]
